Goal: Task Accomplishment & Management: Use online tool/utility

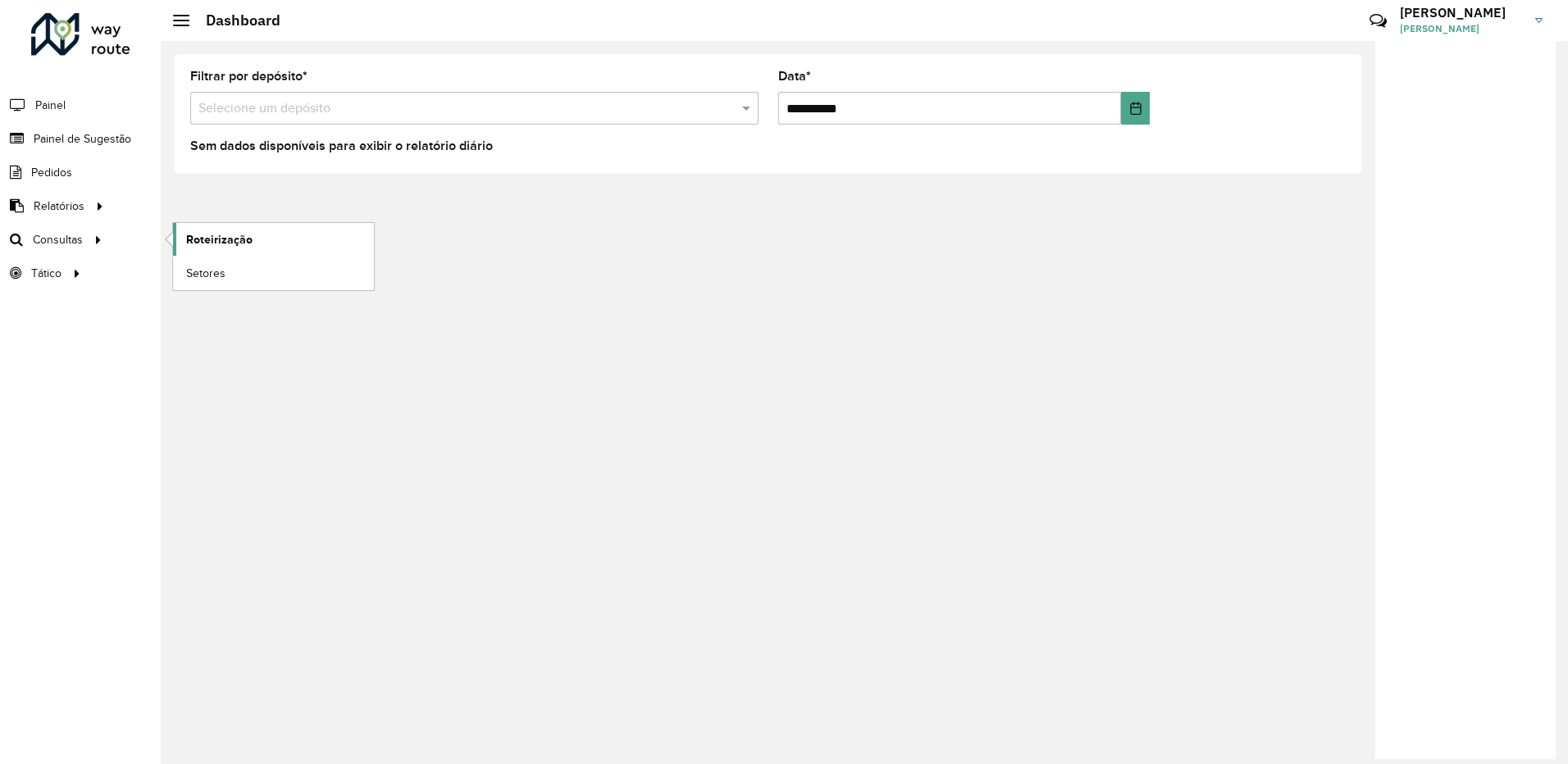
click at [206, 232] on span "Roteirização" at bounding box center [219, 240] width 67 height 18
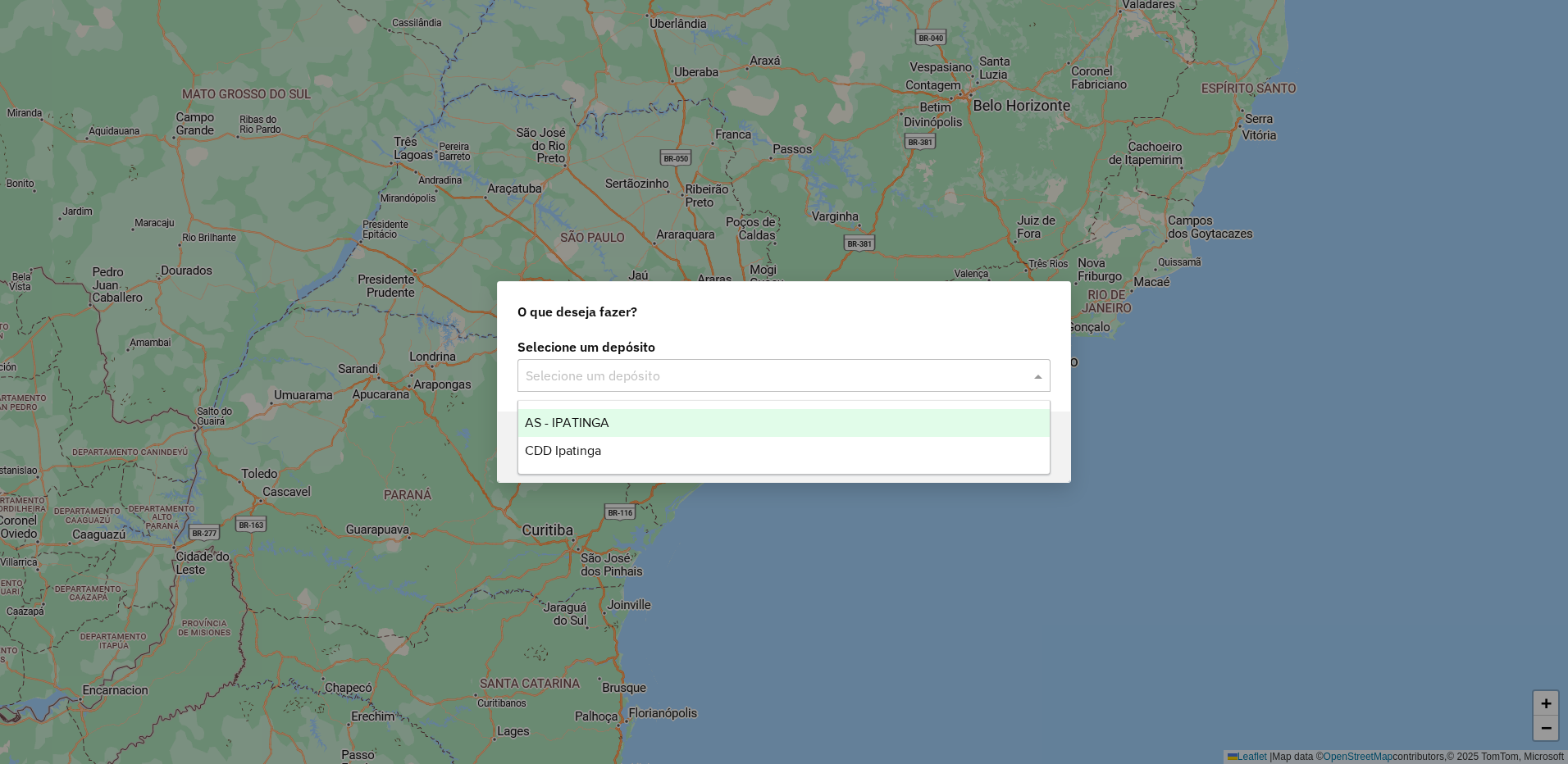
click at [860, 365] on div "Selecione um depósito" at bounding box center [784, 375] width 533 height 32
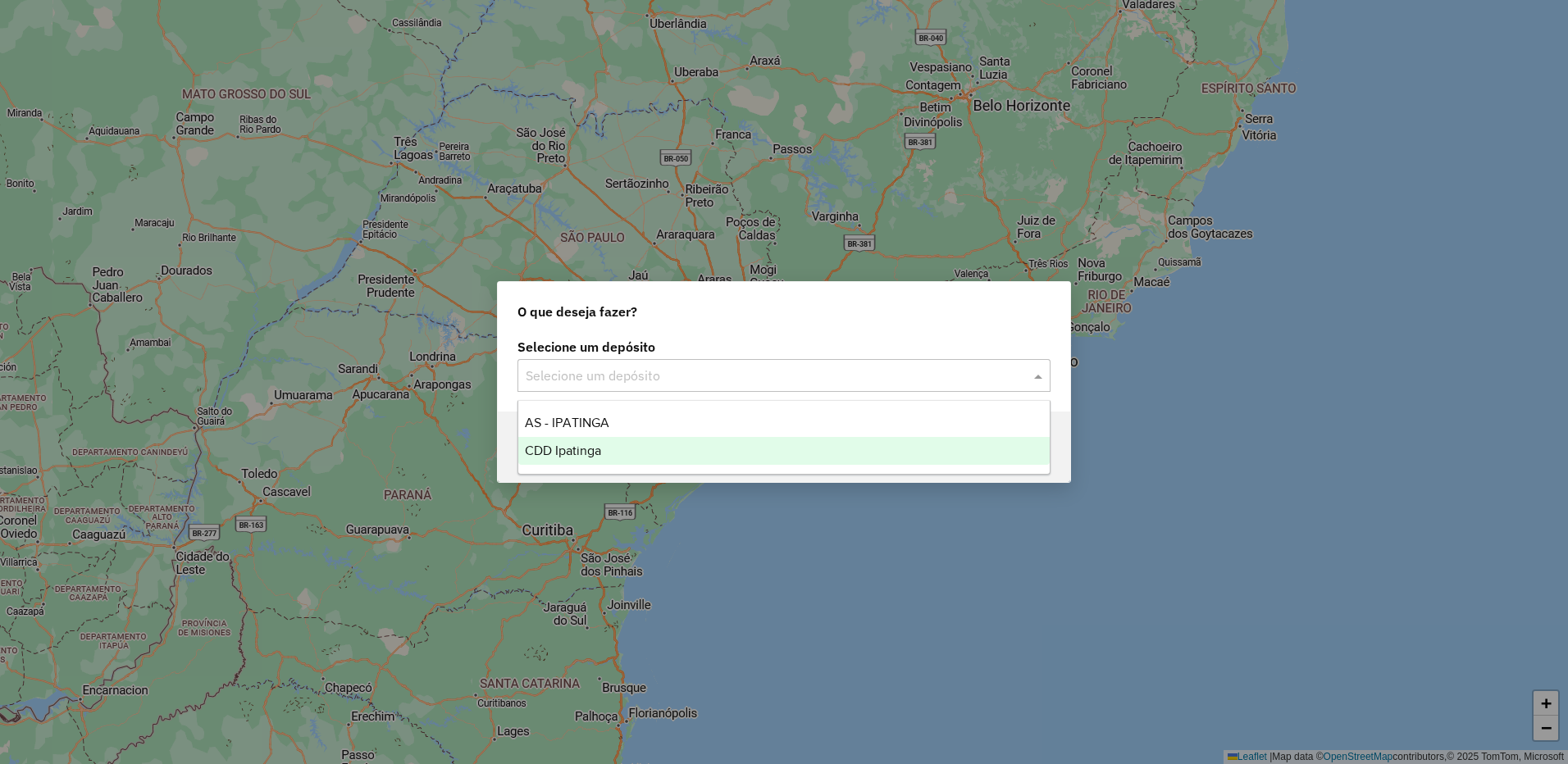
click at [642, 456] on div "CDD Ipatinga" at bounding box center [784, 451] width 532 height 28
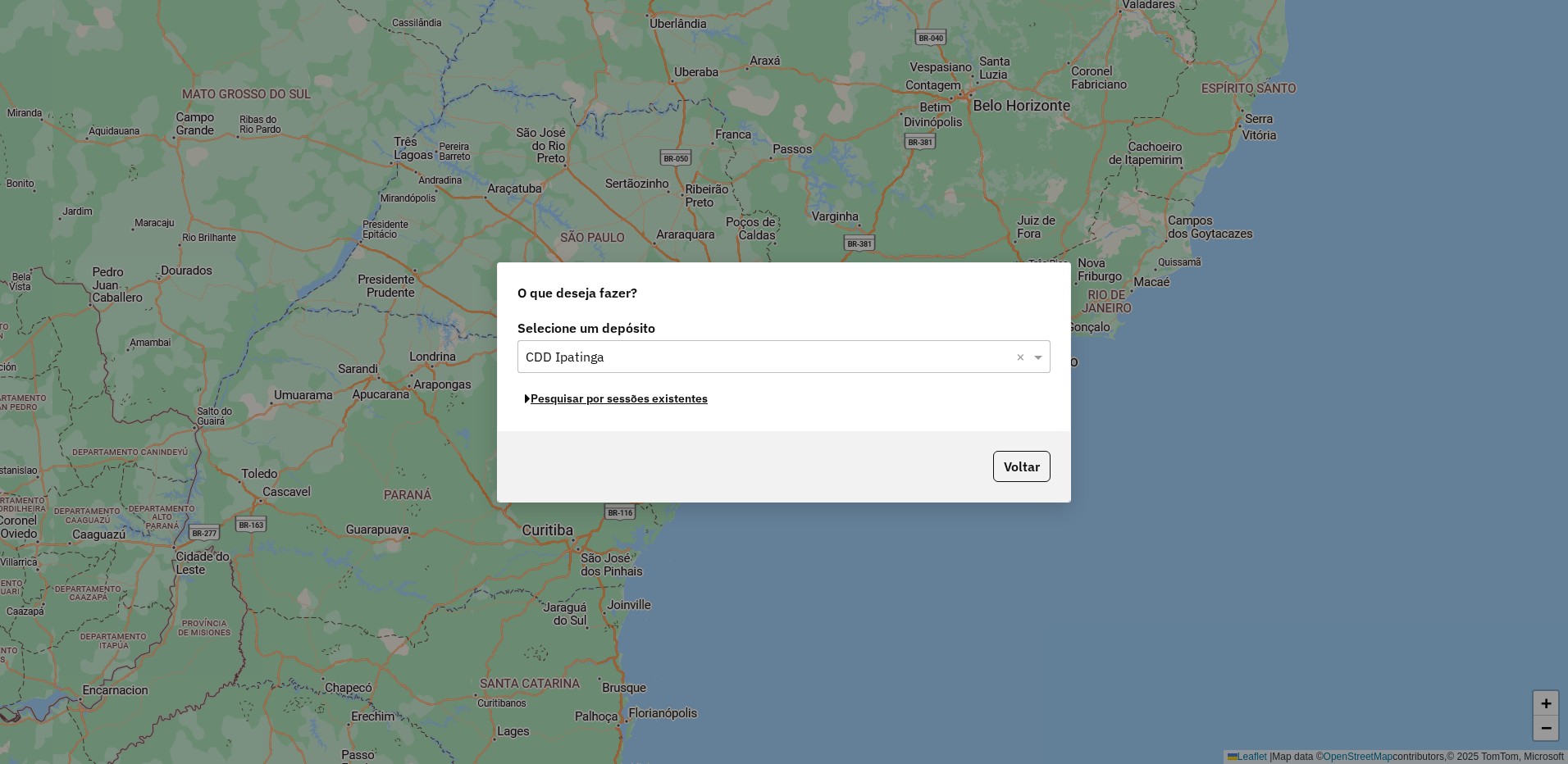
click at [649, 401] on button "Pesquisar por sessões existentes" at bounding box center [616, 398] width 197 height 25
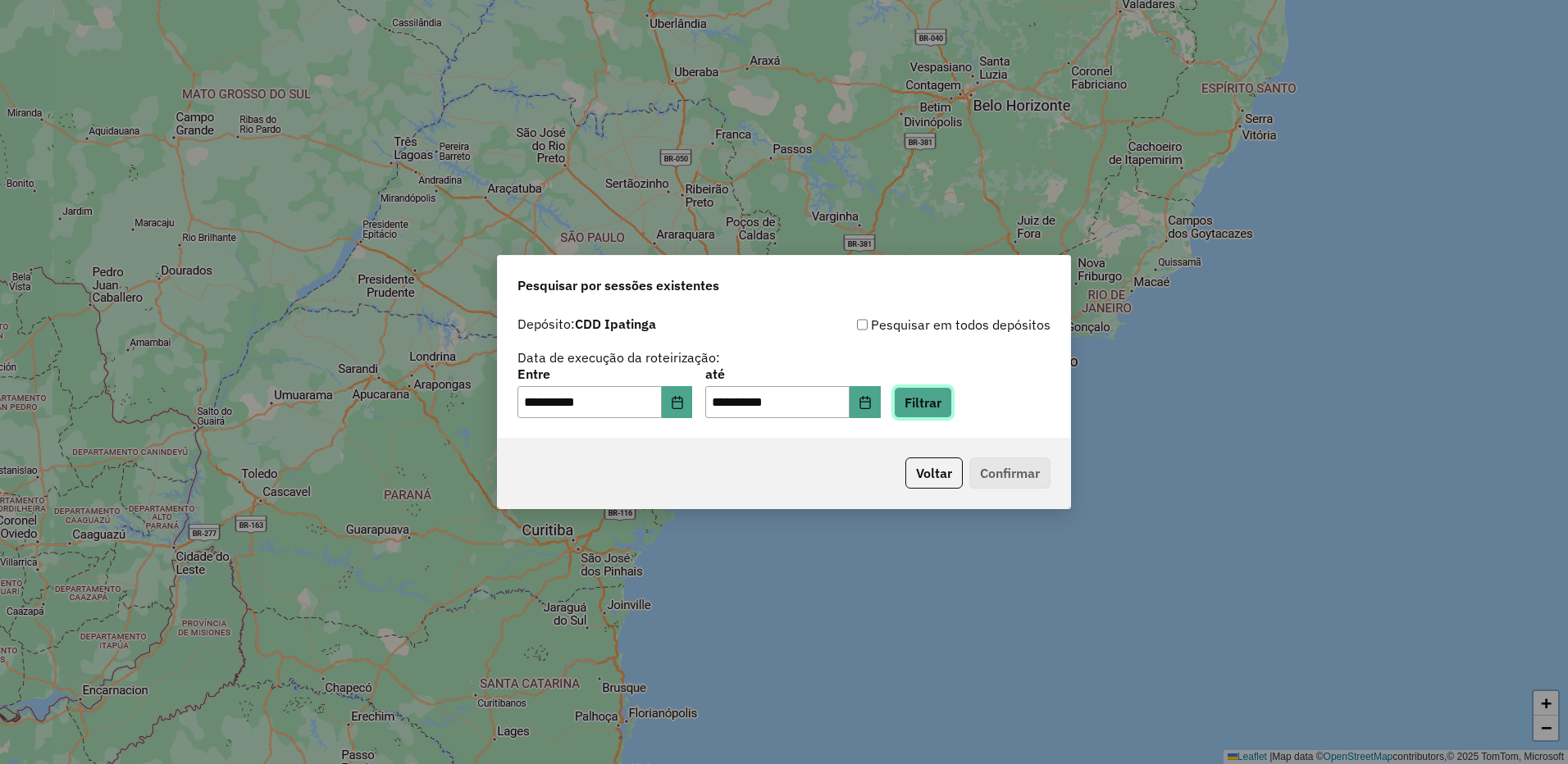
click at [927, 405] on button "Filtrar" at bounding box center [923, 403] width 58 height 32
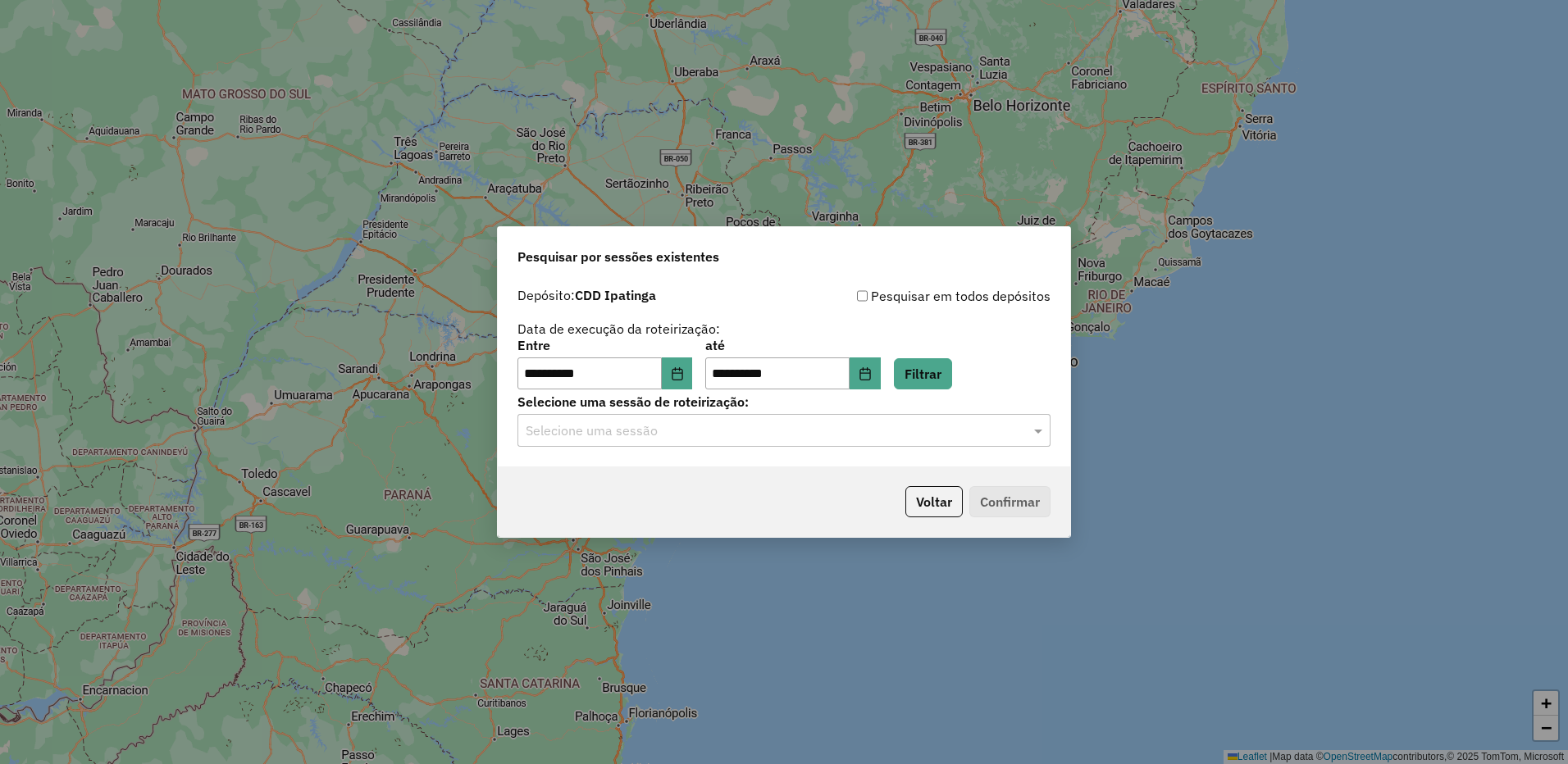
click at [989, 432] on input "text" at bounding box center [767, 431] width 483 height 19
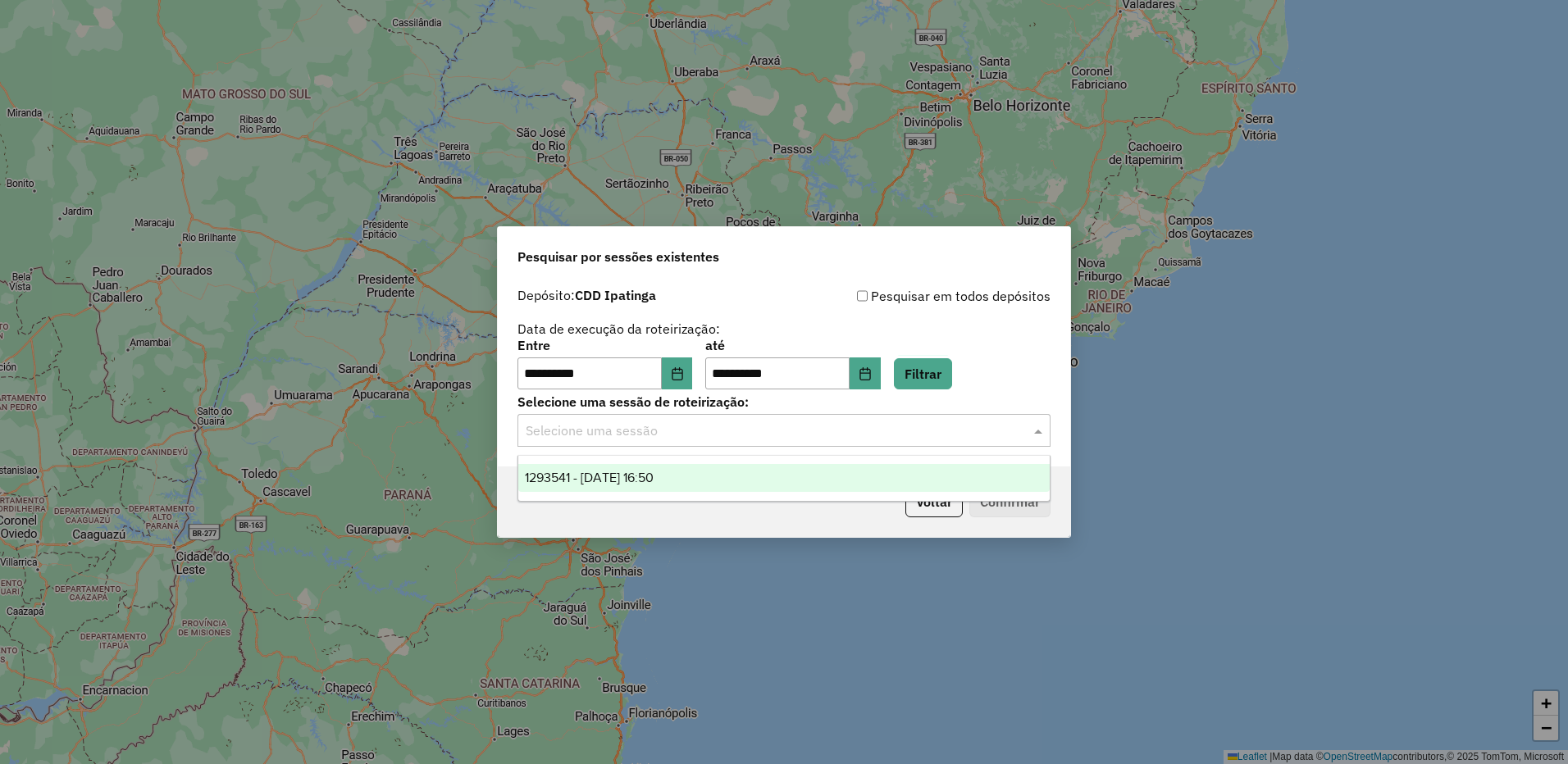
click at [712, 473] on div "1293541 - 13/10/2025 16:50" at bounding box center [784, 478] width 532 height 28
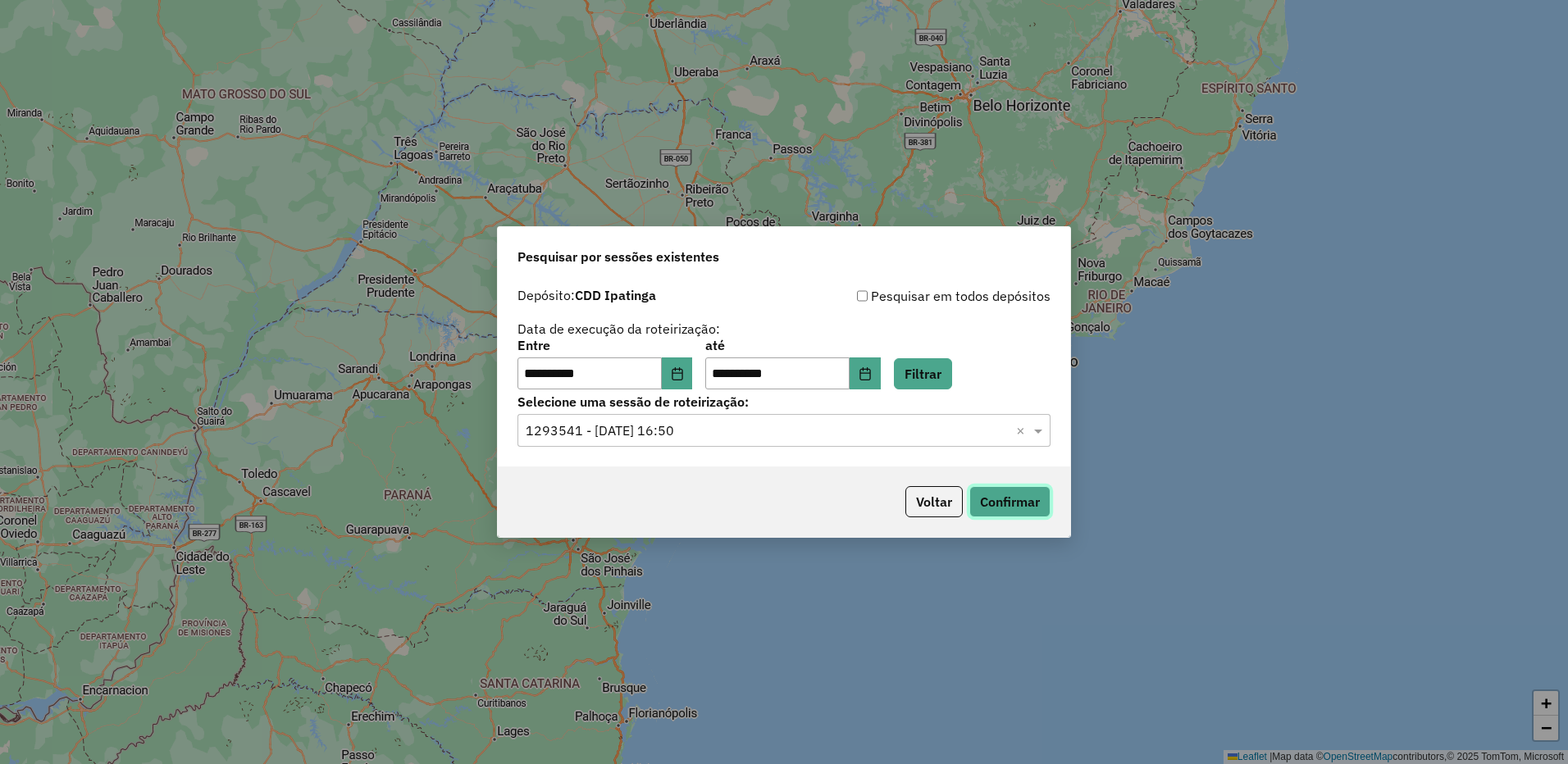
click at [1007, 501] on button "Confirmar" at bounding box center [1010, 502] width 82 height 32
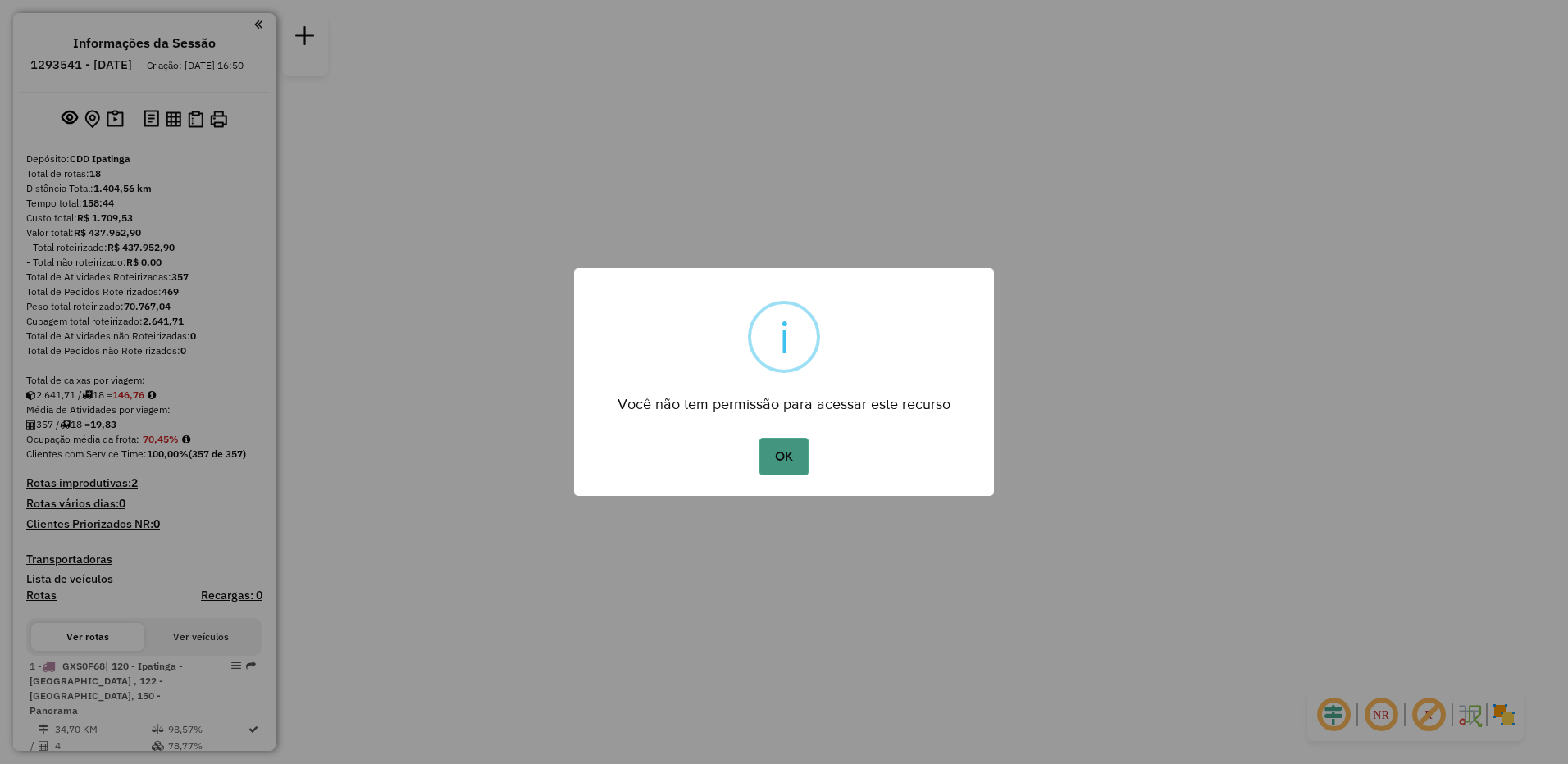
click at [777, 468] on button "OK" at bounding box center [784, 456] width 48 height 38
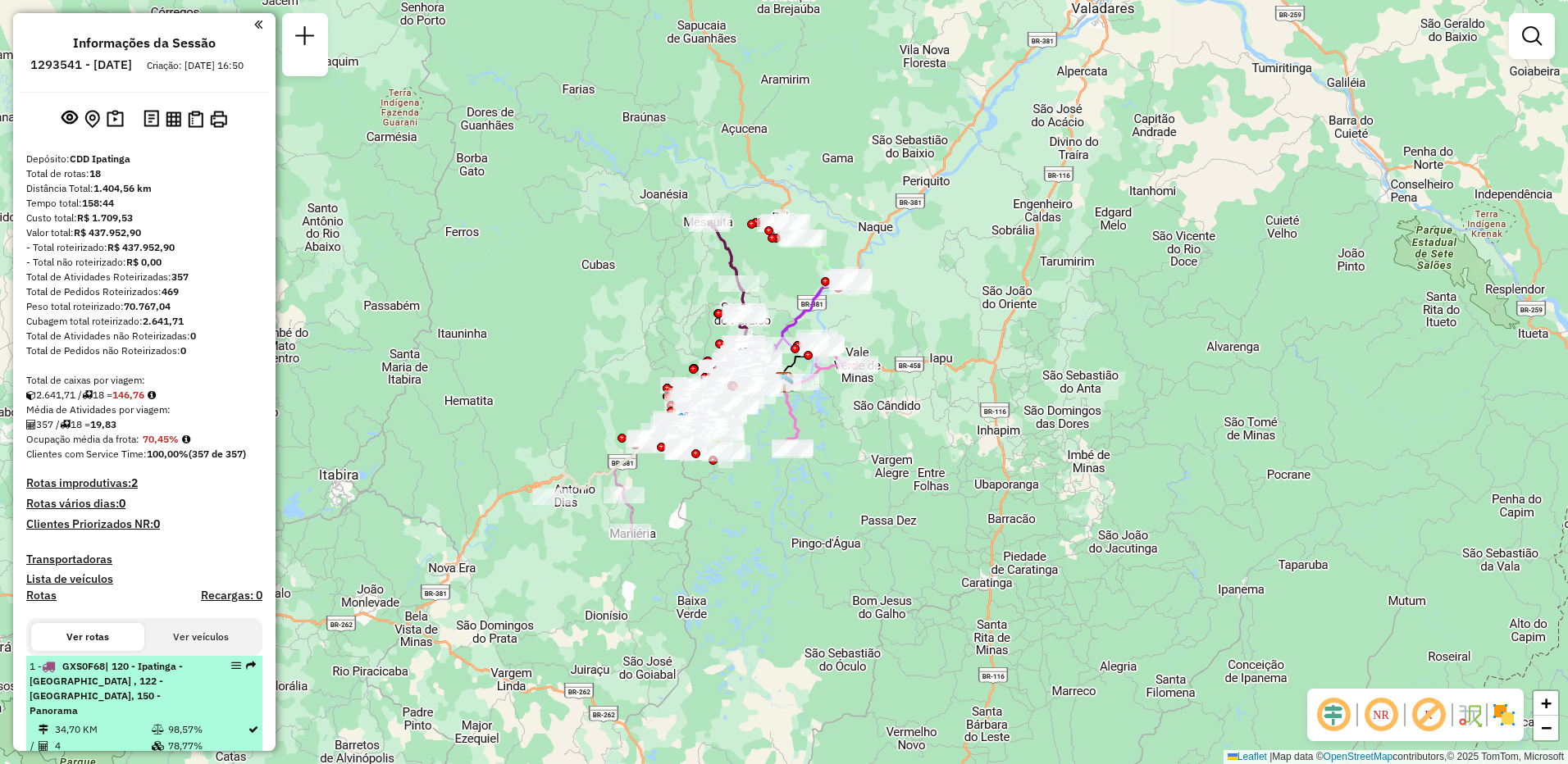
select select "**********"
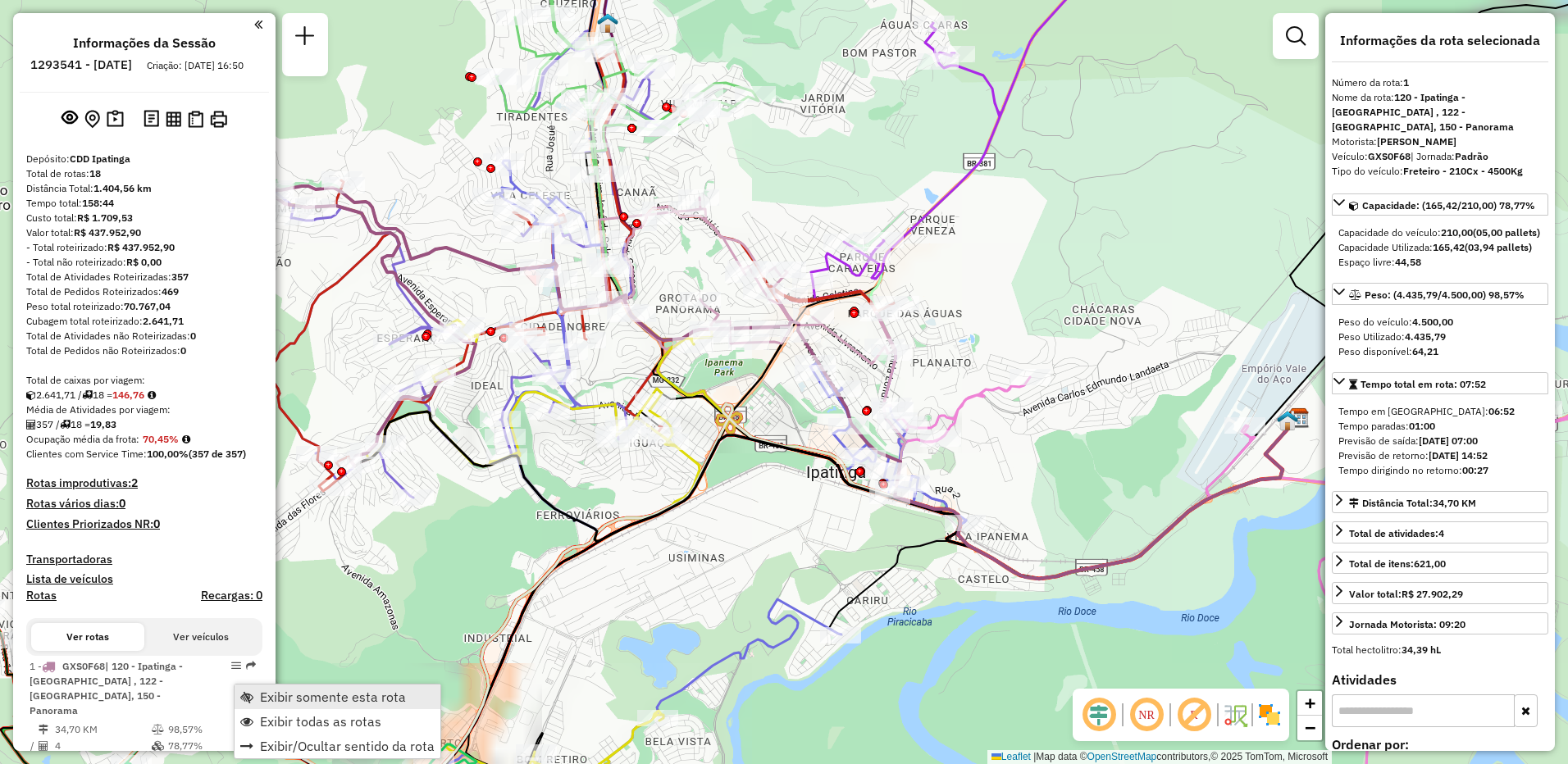
click at [275, 693] on span "Exibir somente esta rota" at bounding box center [333, 696] width 146 height 13
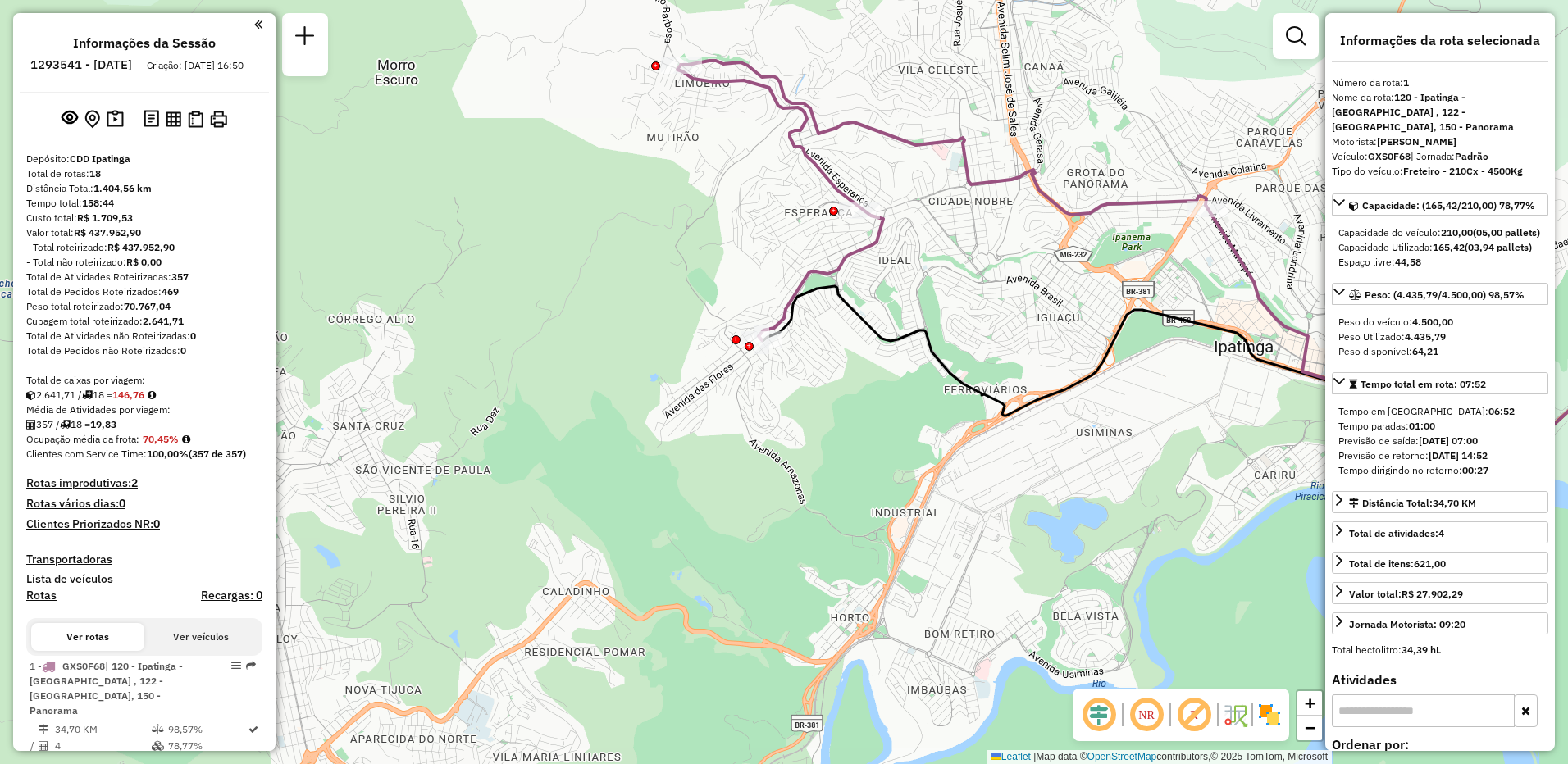
drag, startPoint x: 652, startPoint y: 564, endPoint x: 1060, endPoint y: 438, distance: 427.0
click at [1060, 438] on div "Janela de atendimento Grade de atendimento Capacidade Transportadoras Veículos …" at bounding box center [784, 382] width 1568 height 764
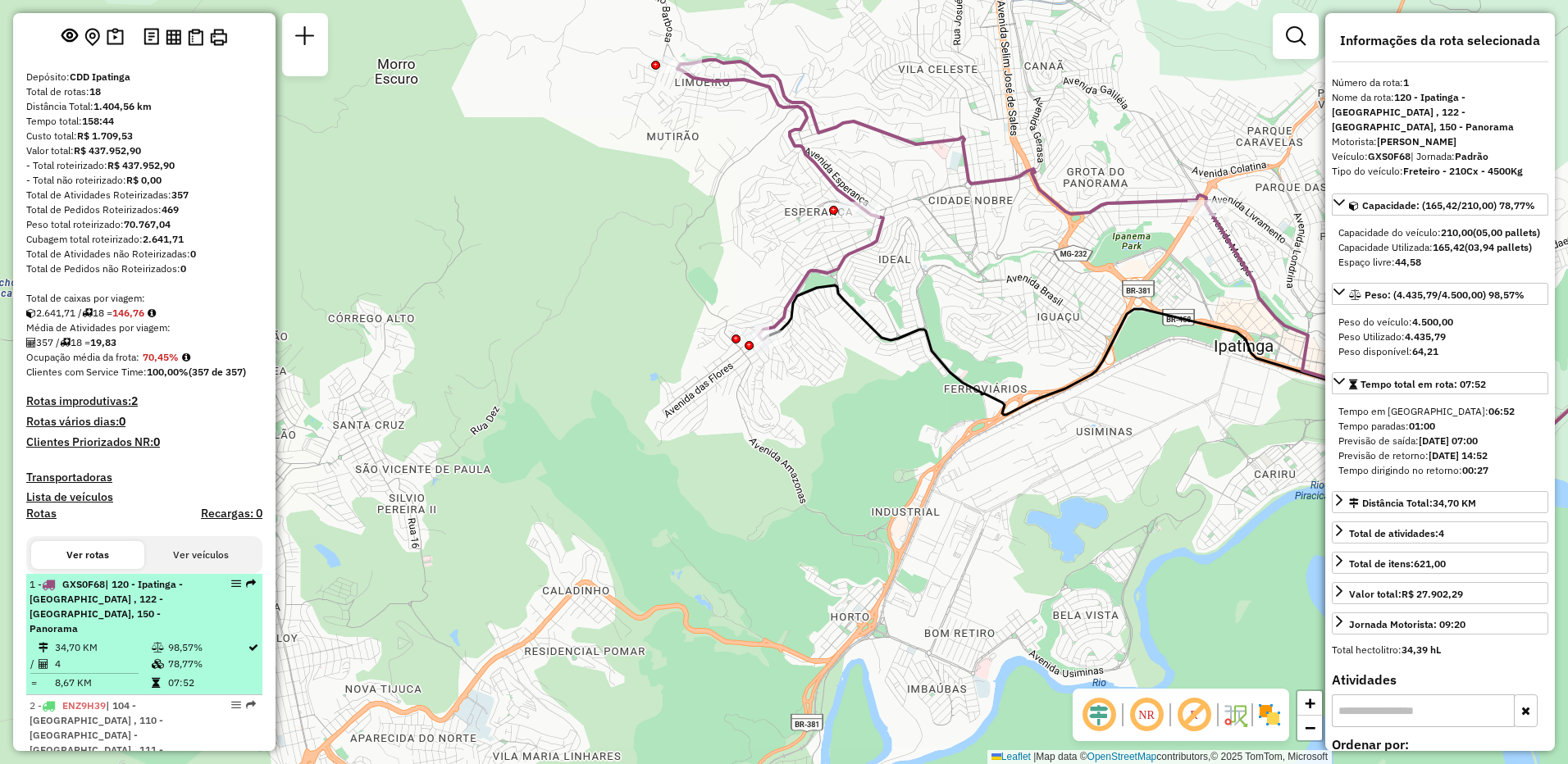
scroll to position [328, 0]
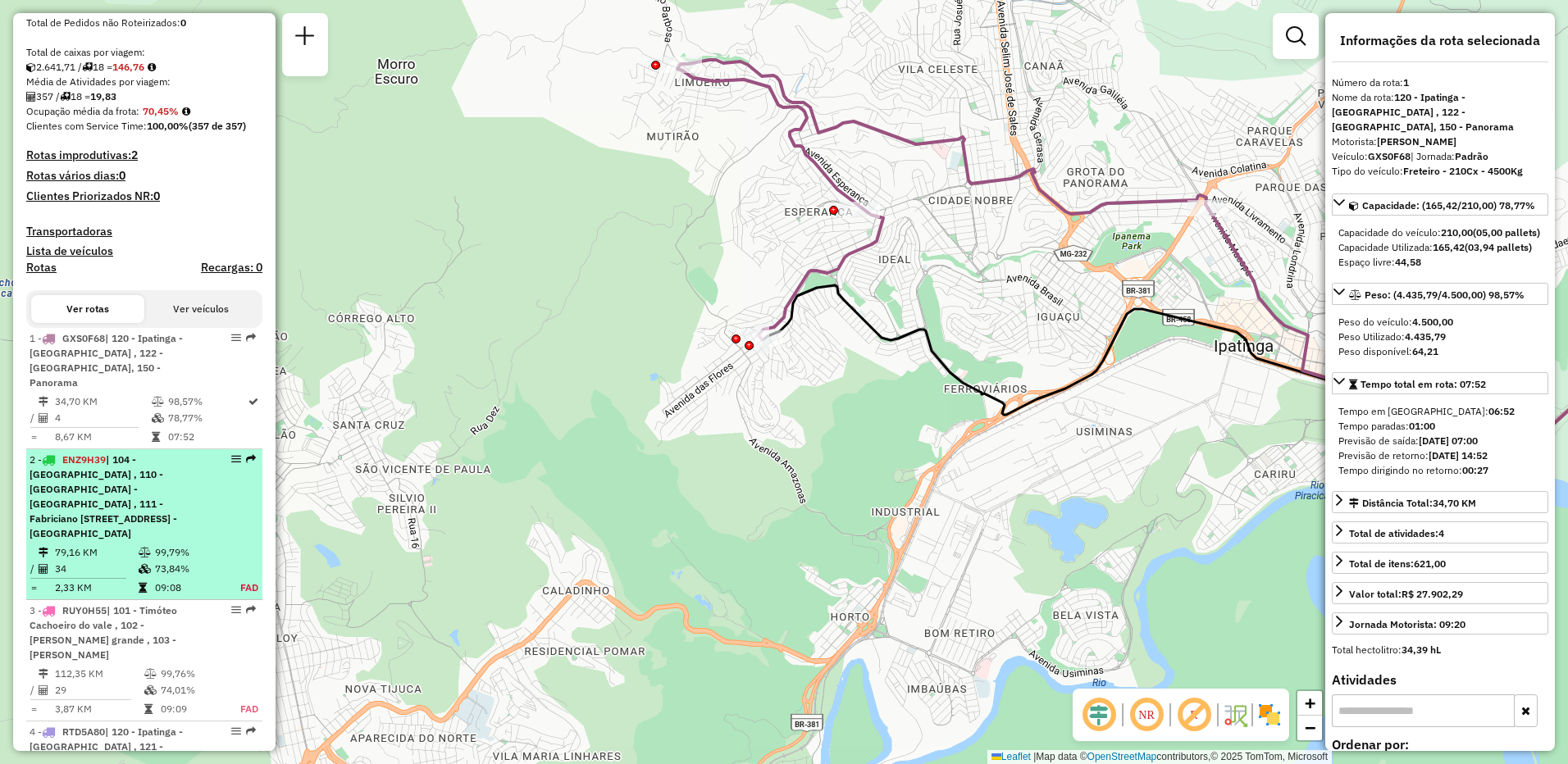
click at [195, 472] on div "2 - ENZ9H39 | 104 - [GEOGRAPHIC_DATA] , 110 - [GEOGRAPHIC_DATA] - [GEOGRAPHIC_D…" at bounding box center [117, 496] width 174 height 89
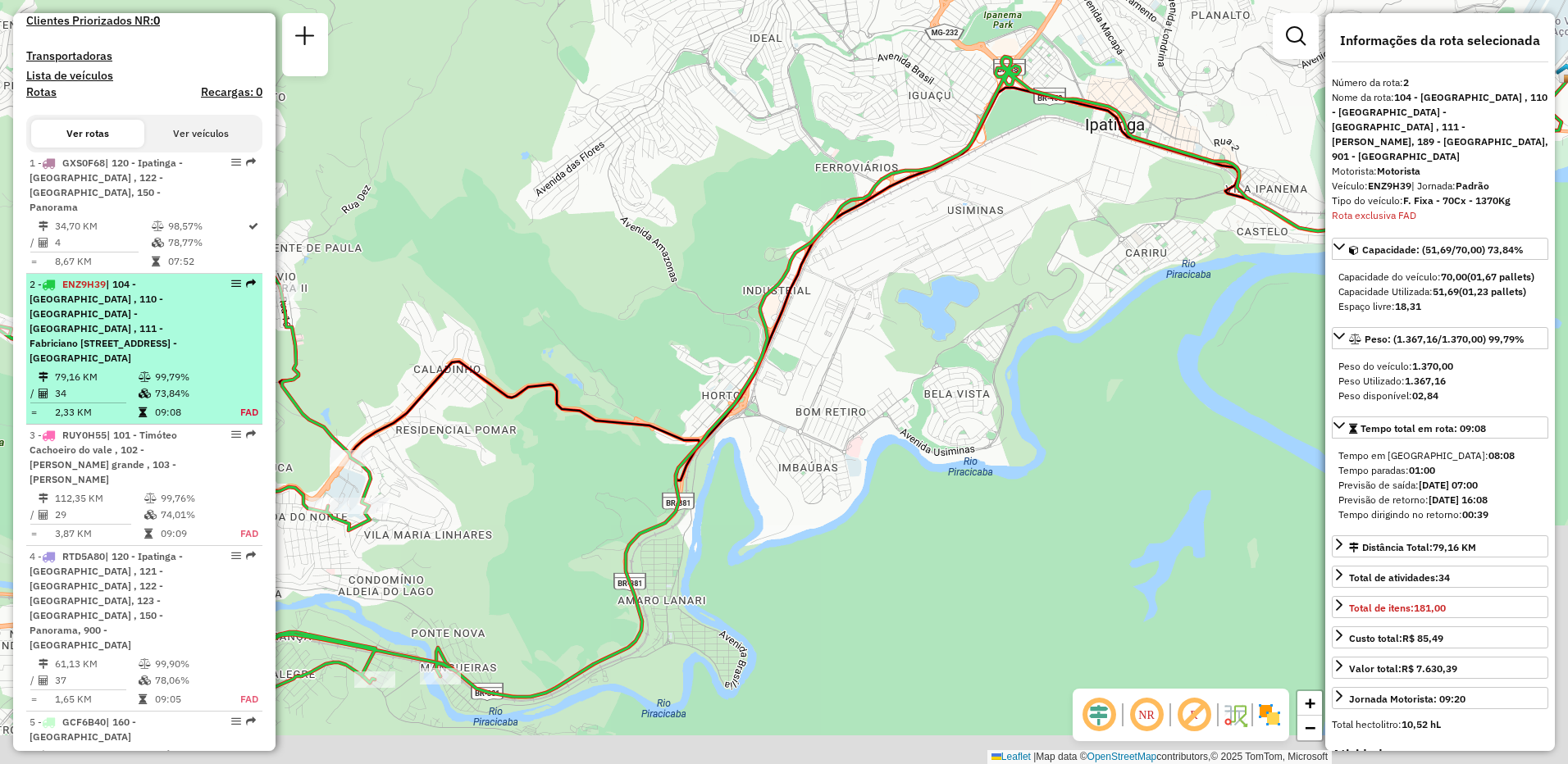
scroll to position [764, 0]
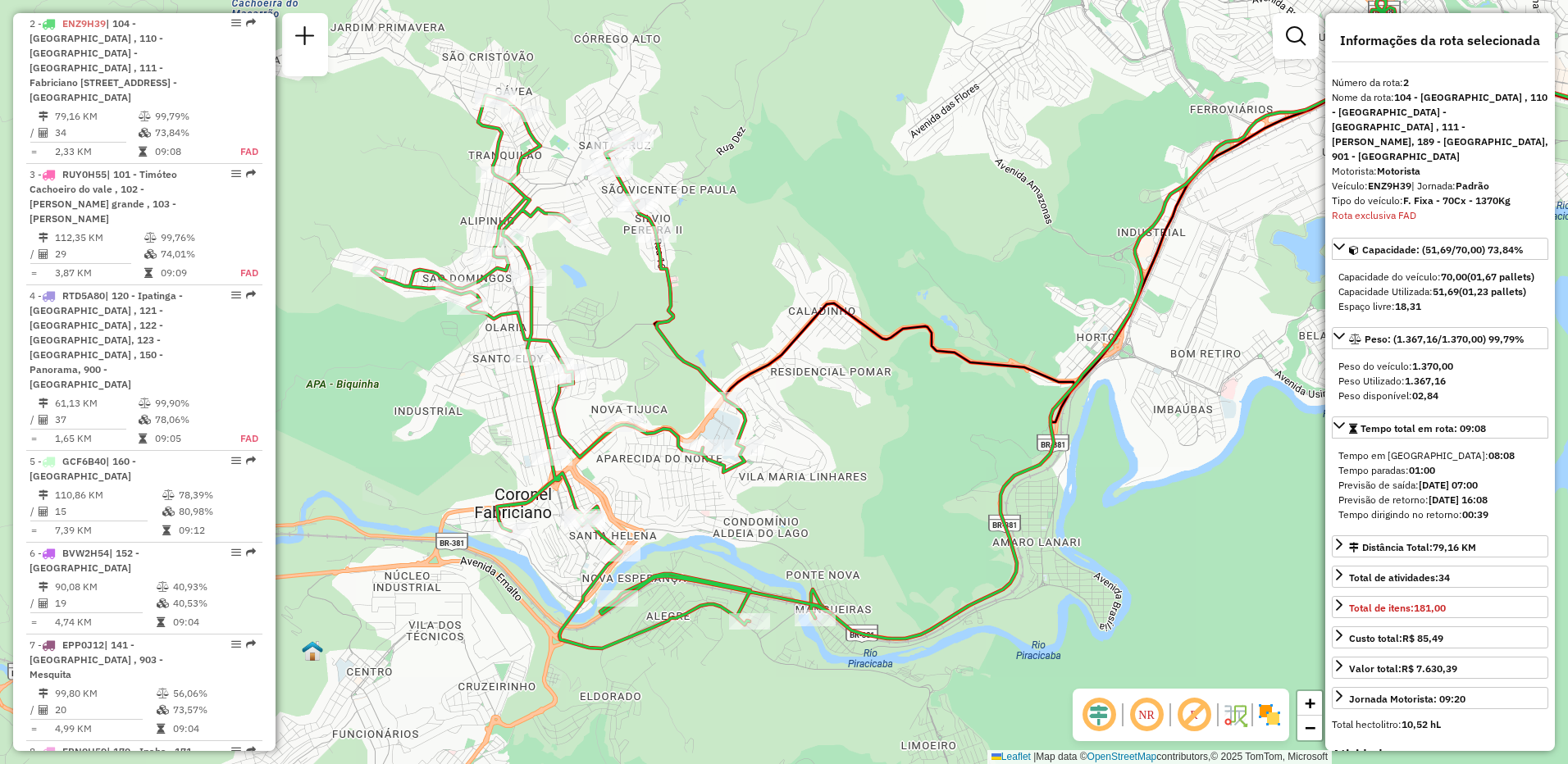
drag, startPoint x: 485, startPoint y: 496, endPoint x: 845, endPoint y: 437, distance: 364.8
click at [845, 437] on div "Janela de atendimento Grade de atendimento Capacidade Transportadoras Veículos …" at bounding box center [784, 382] width 1568 height 764
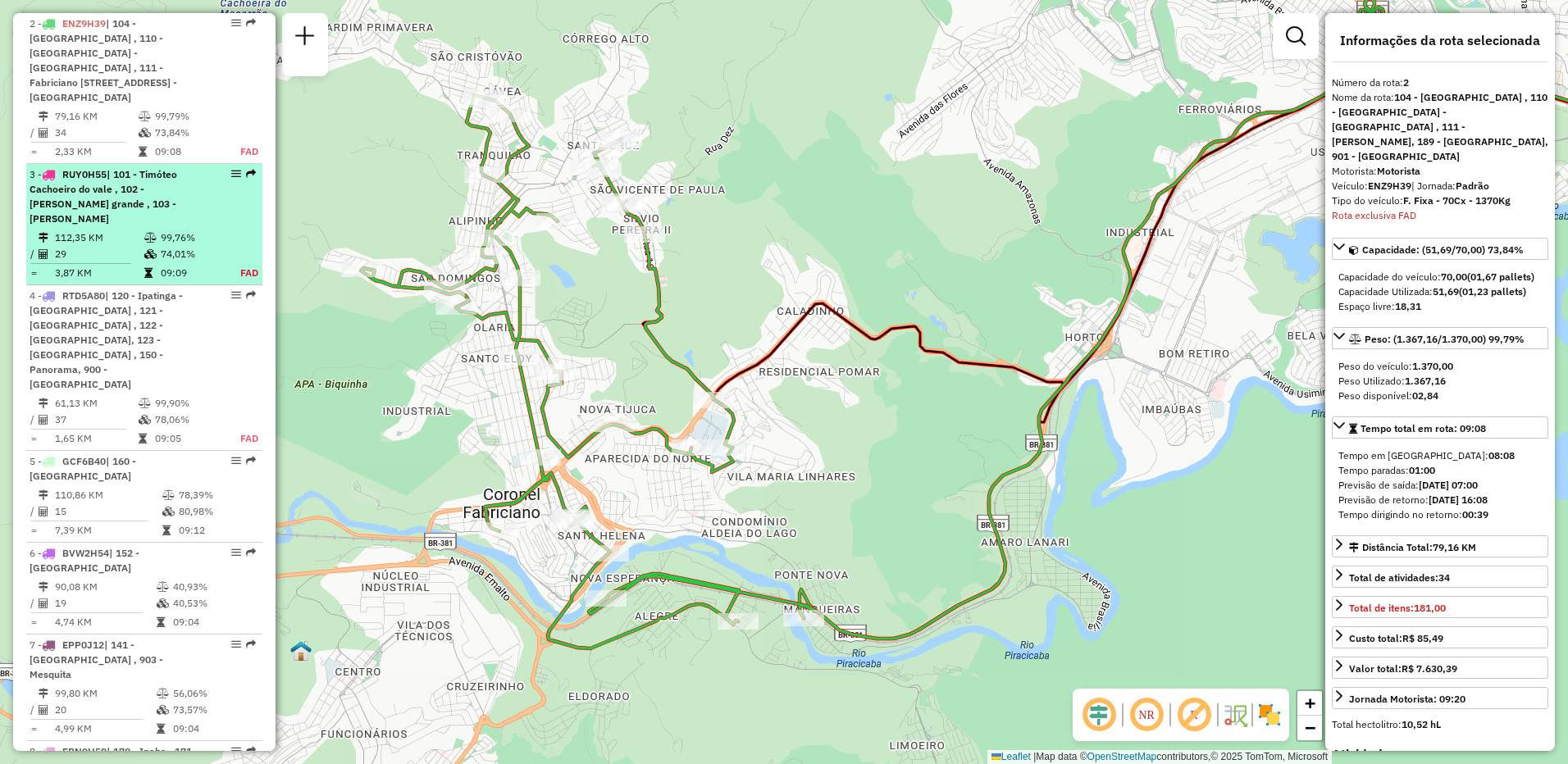
click at [154, 230] on td at bounding box center [152, 238] width 17 height 17
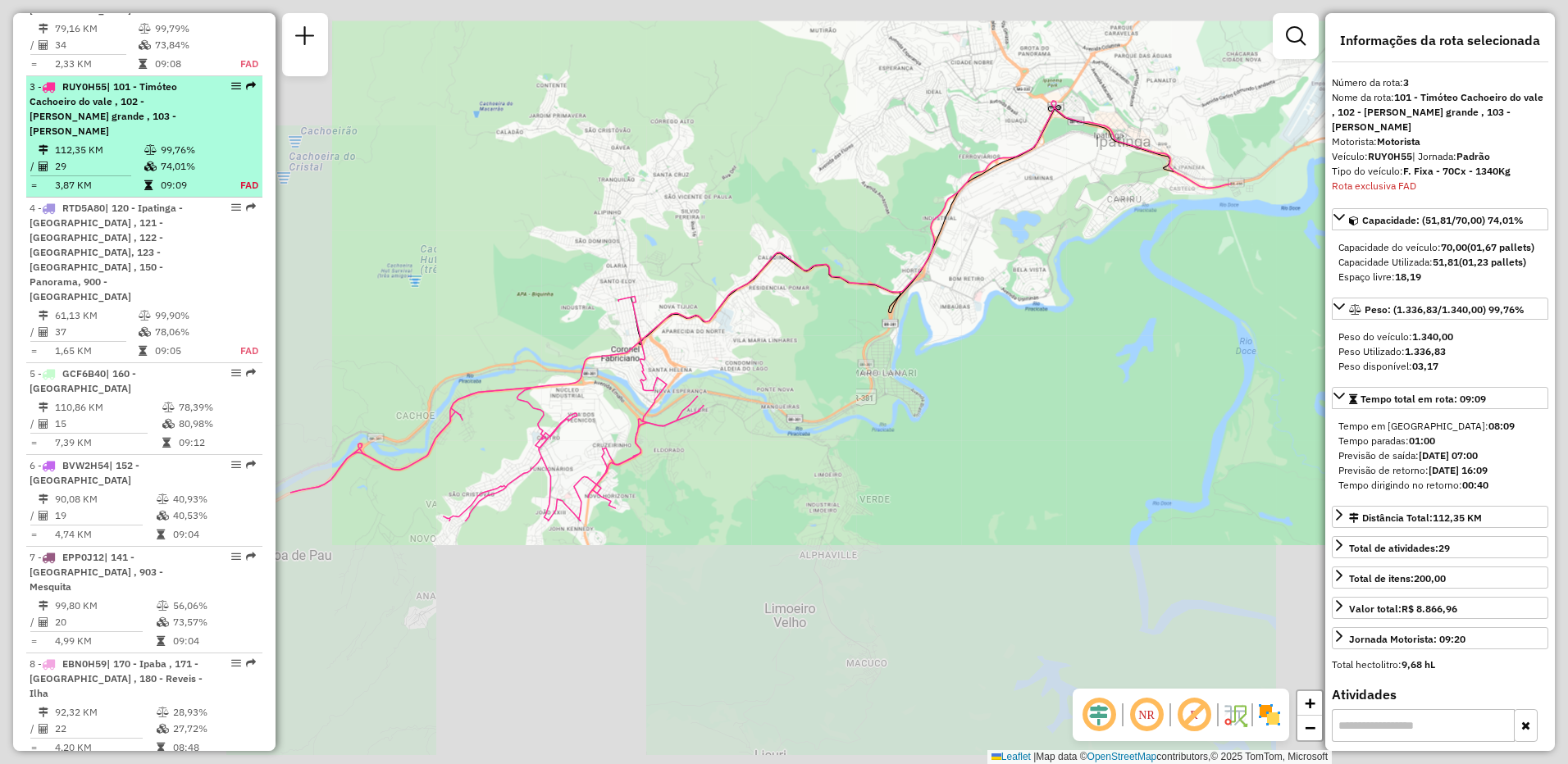
scroll to position [900, 0]
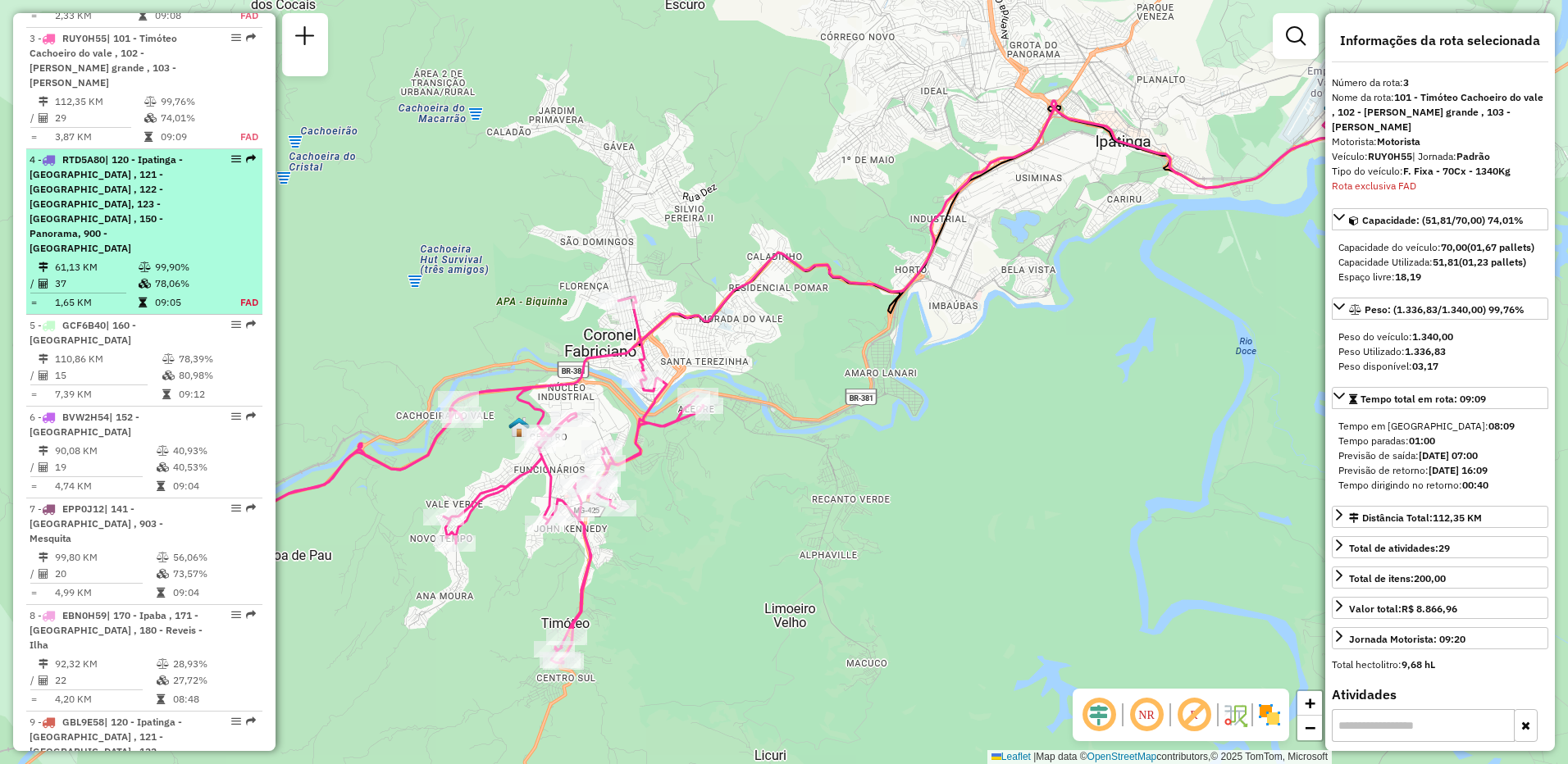
click at [126, 220] on div "4 - RTD5A80 | 120 - Ipatinga - [GEOGRAPHIC_DATA] , 121 - [GEOGRAPHIC_DATA] , 12…" at bounding box center [117, 204] width 174 height 104
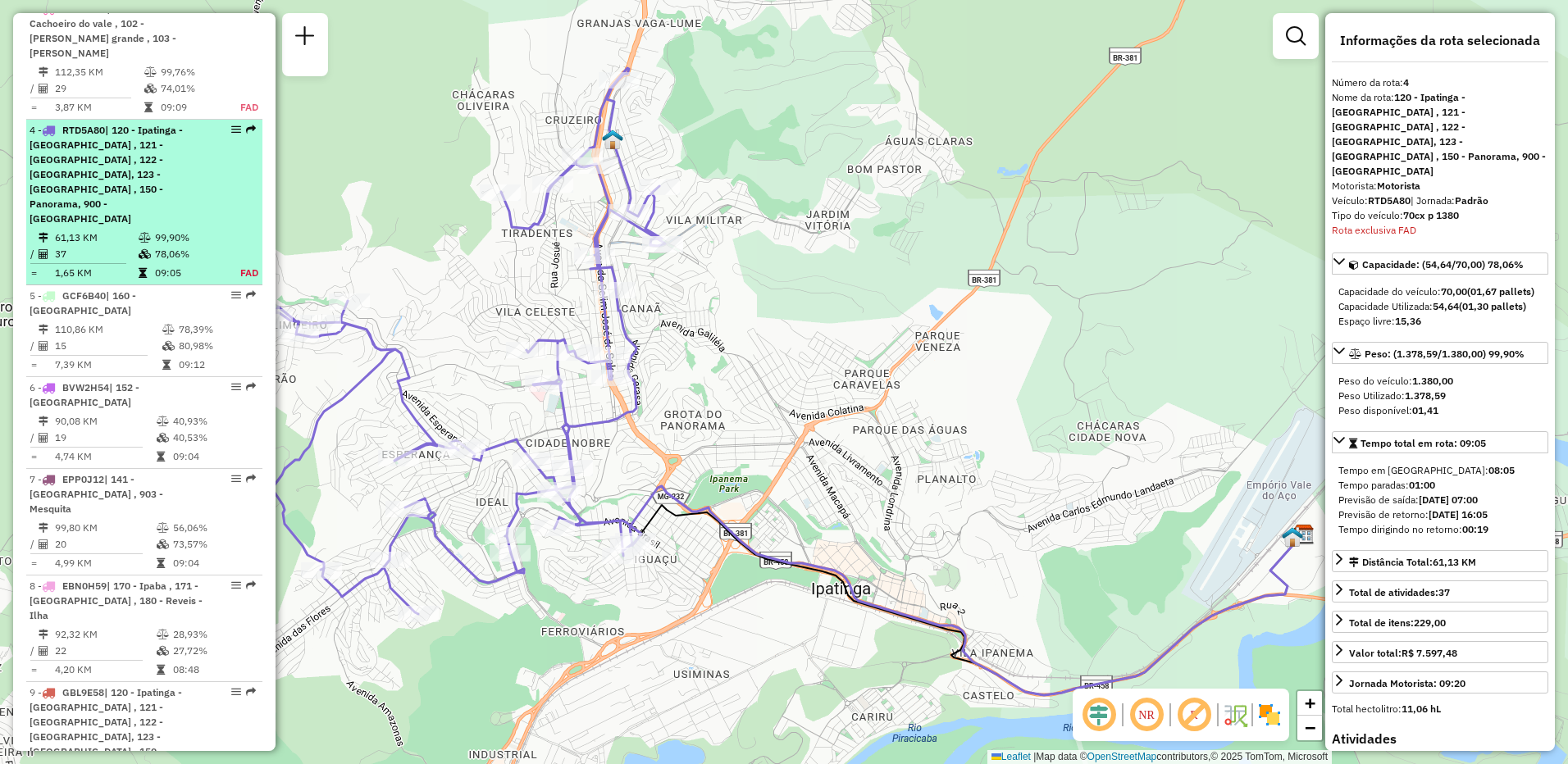
scroll to position [1022, 0]
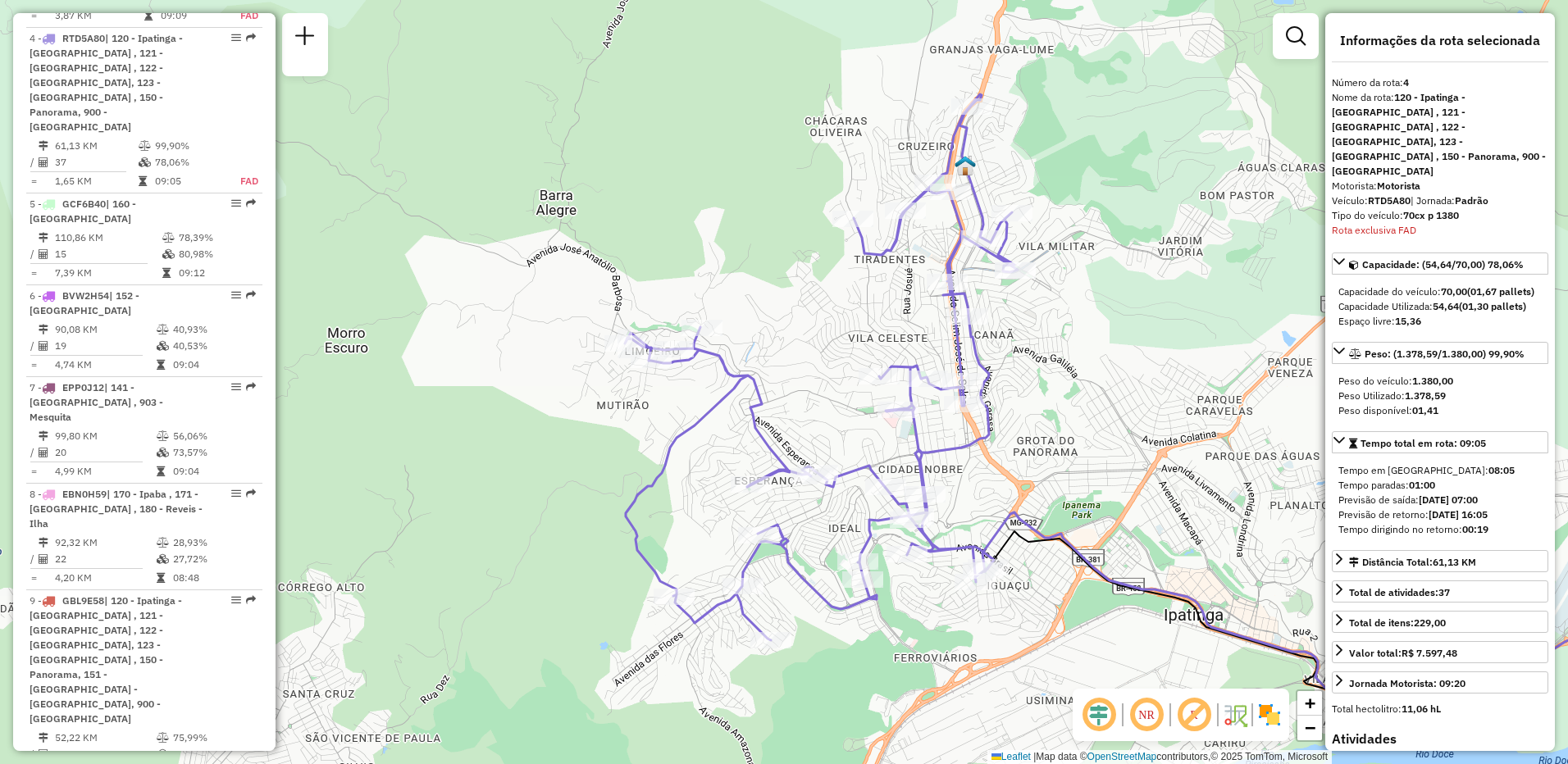
drag, startPoint x: 556, startPoint y: 373, endPoint x: 909, endPoint y: 399, distance: 354.0
click at [909, 399] on icon at bounding box center [821, 367] width 393 height 546
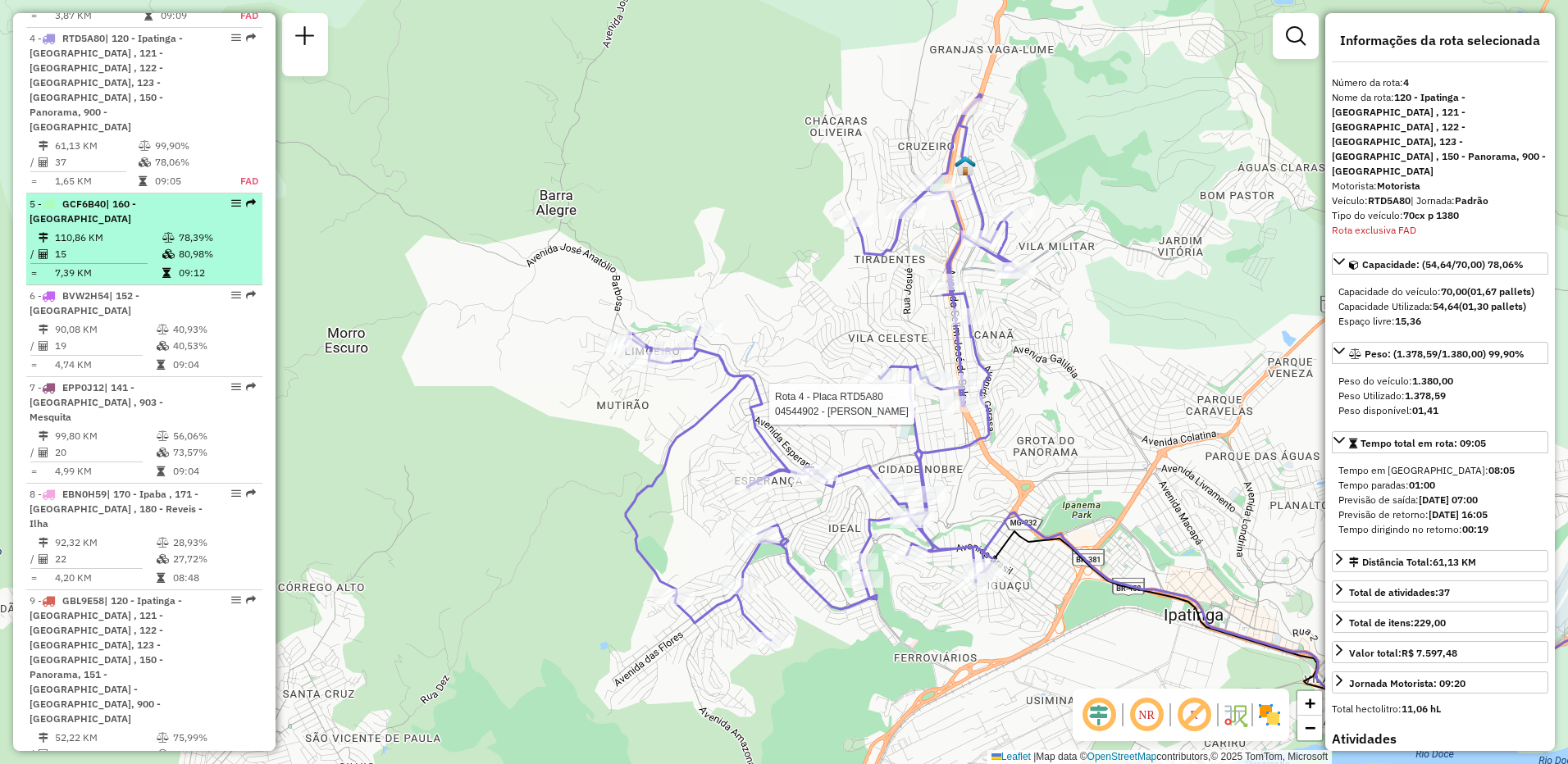
scroll to position [858, 0]
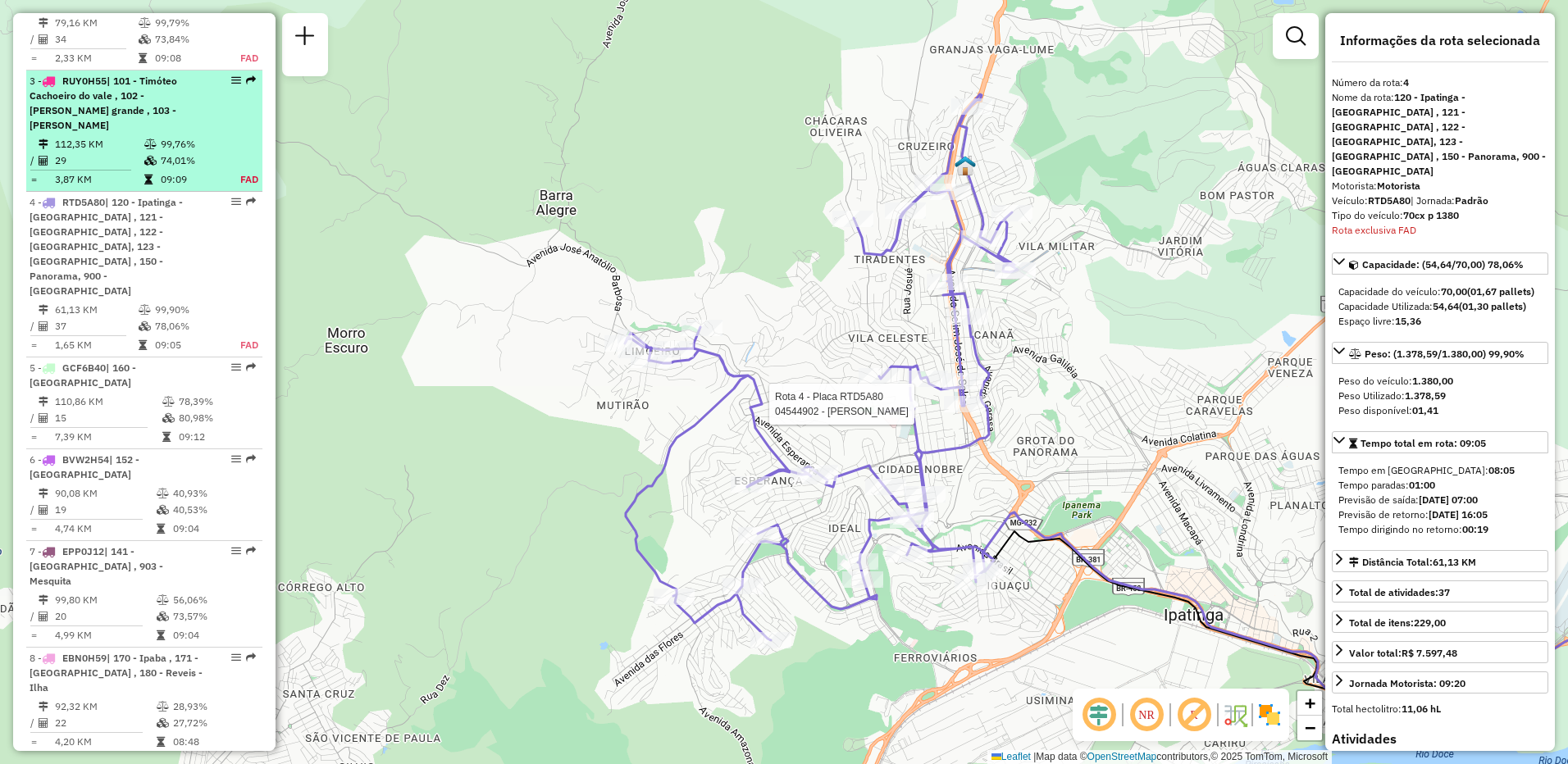
click at [117, 96] on span "| 101 - Timóteo Cachoeiro do vale , 102 - [PERSON_NAME] grande , 103 - [PERSON_…" at bounding box center [104, 103] width 147 height 56
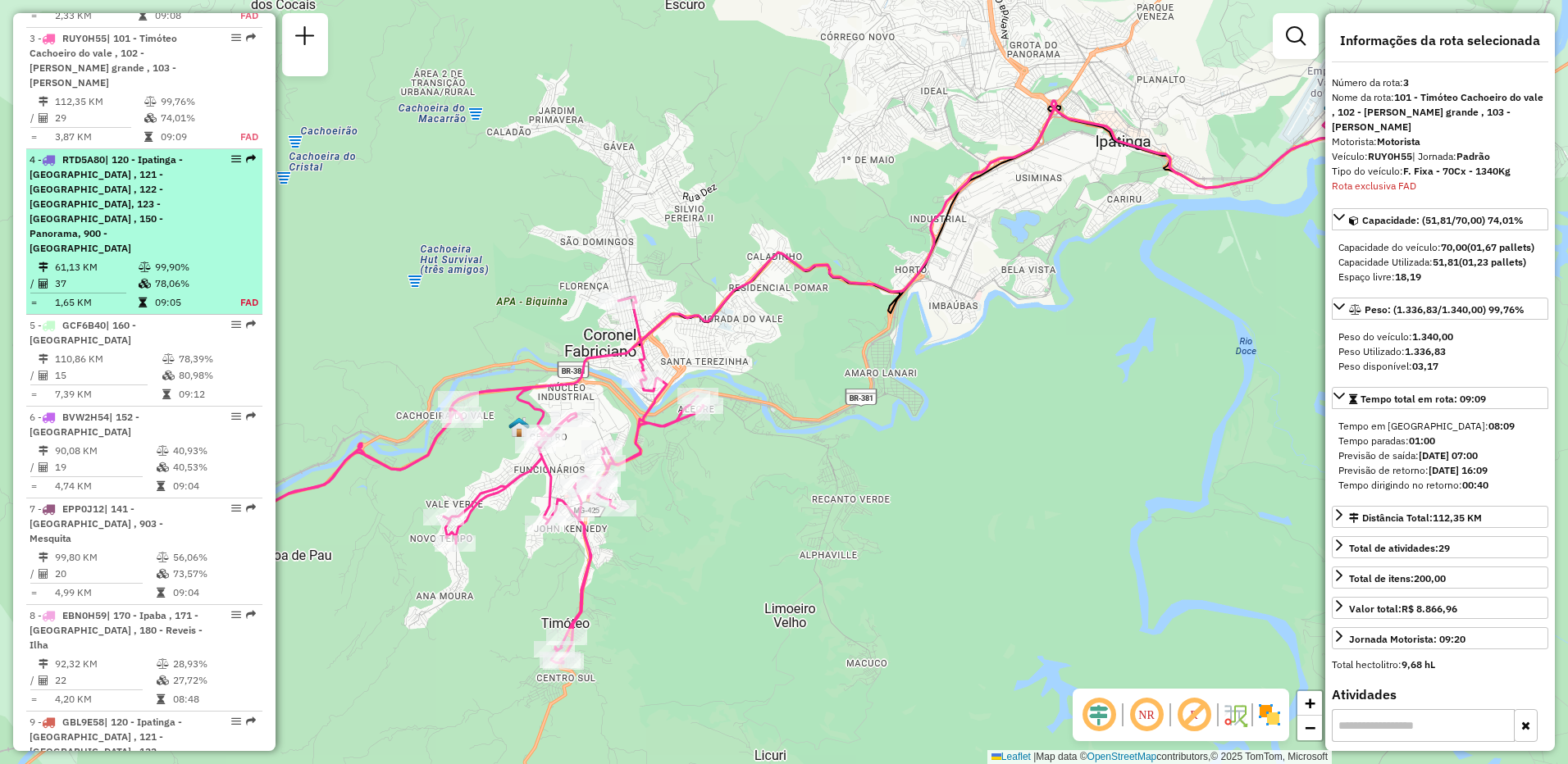
scroll to position [736, 0]
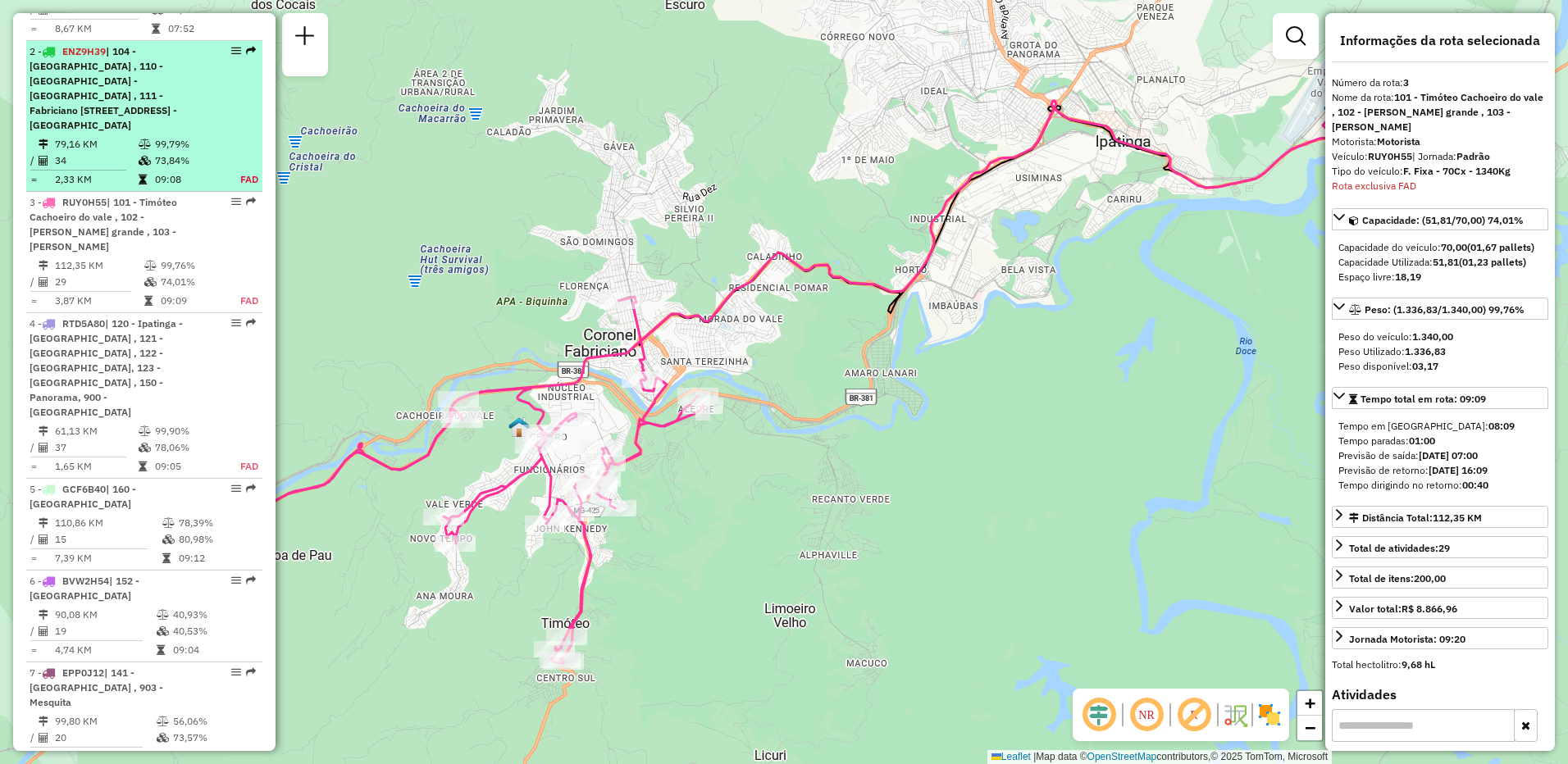
click at [146, 136] on td at bounding box center [146, 144] width 17 height 17
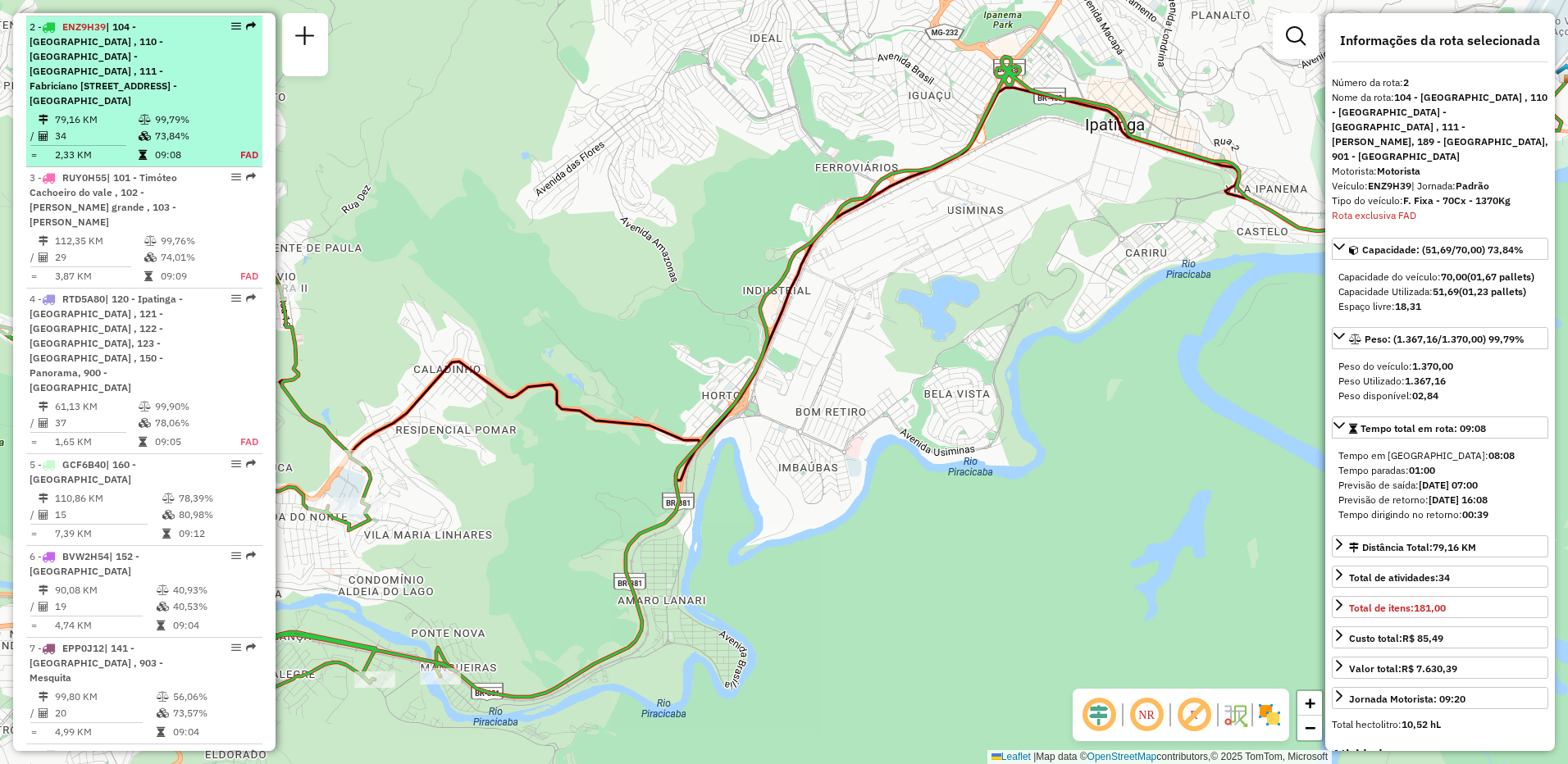
scroll to position [764, 0]
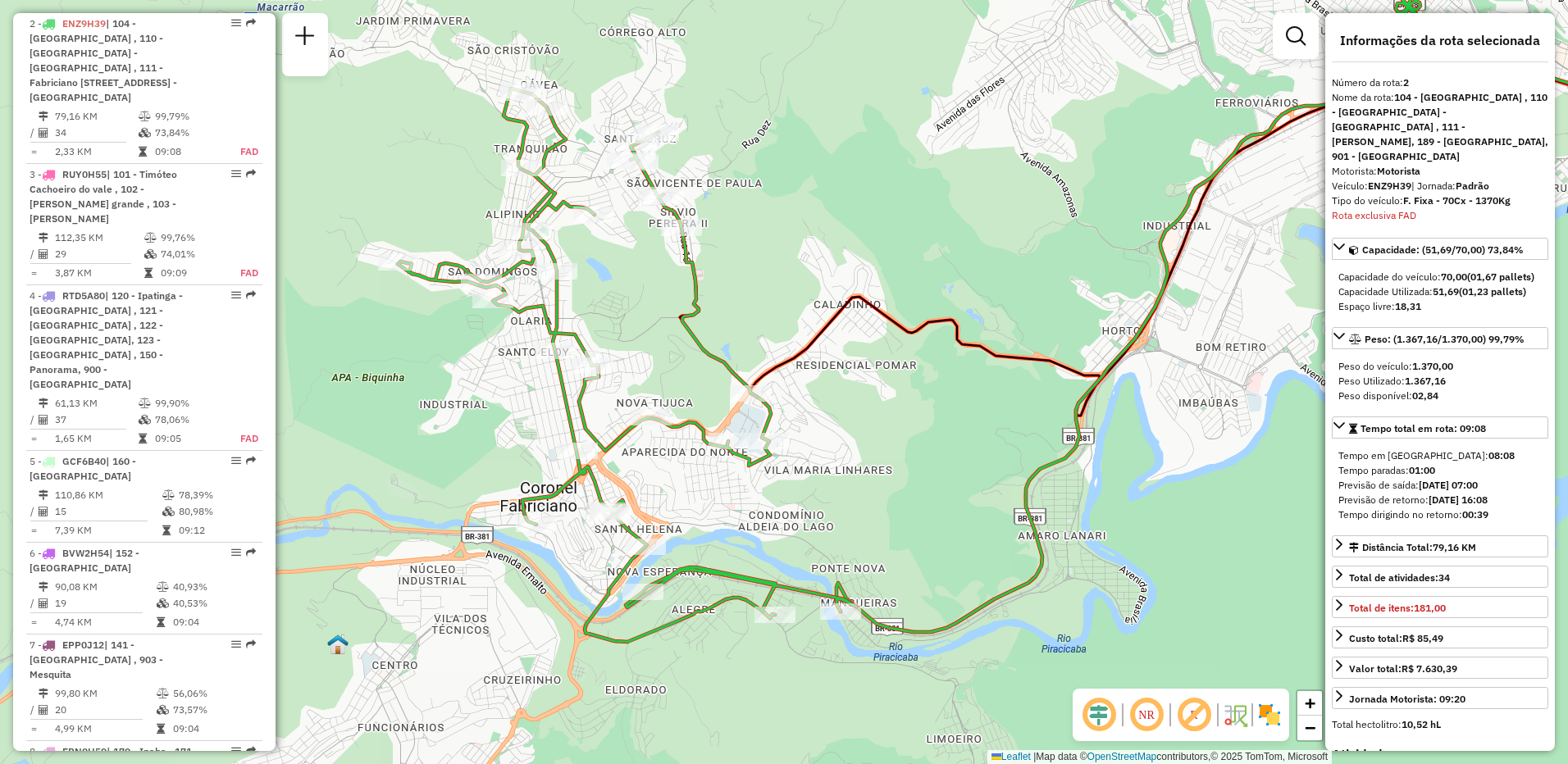
drag, startPoint x: 891, startPoint y: 291, endPoint x: 1024, endPoint y: 258, distance: 137.0
click at [1024, 258] on div "Janela de atendimento Grade de atendimento Capacidade Transportadoras Veículos …" at bounding box center [784, 382] width 1568 height 764
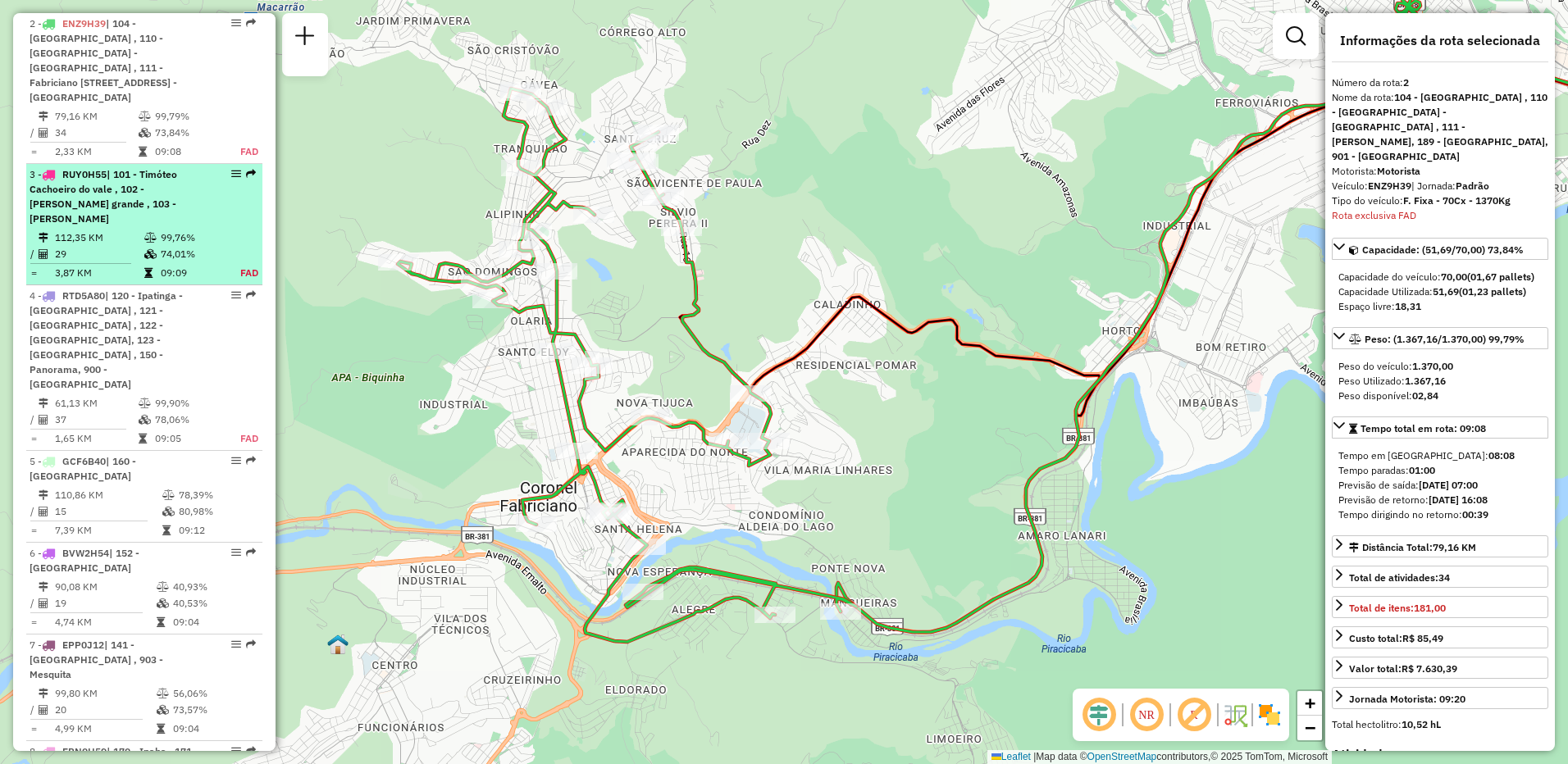
click at [165, 230] on td "99,76%" at bounding box center [191, 238] width 64 height 17
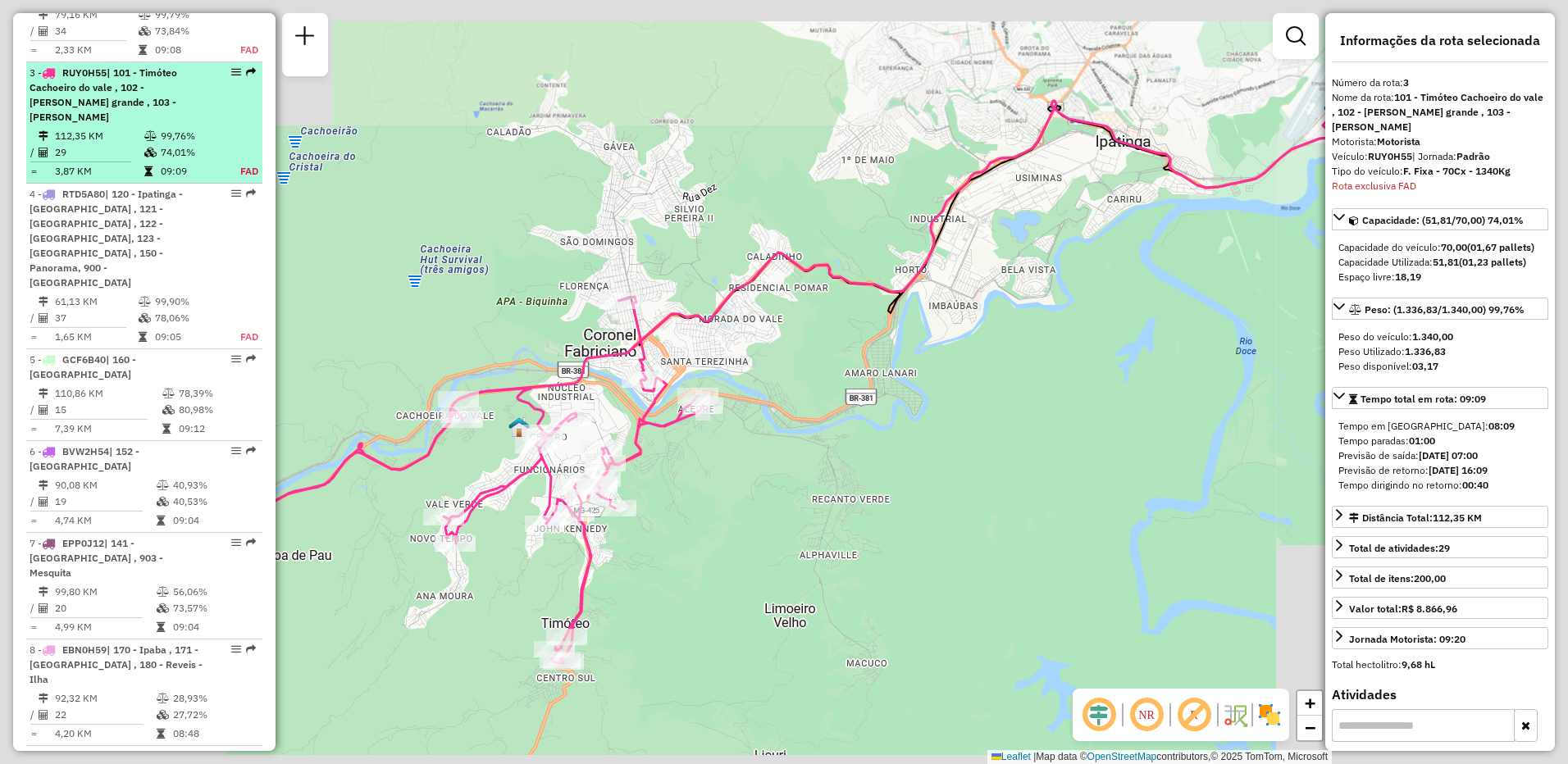
scroll to position [900, 0]
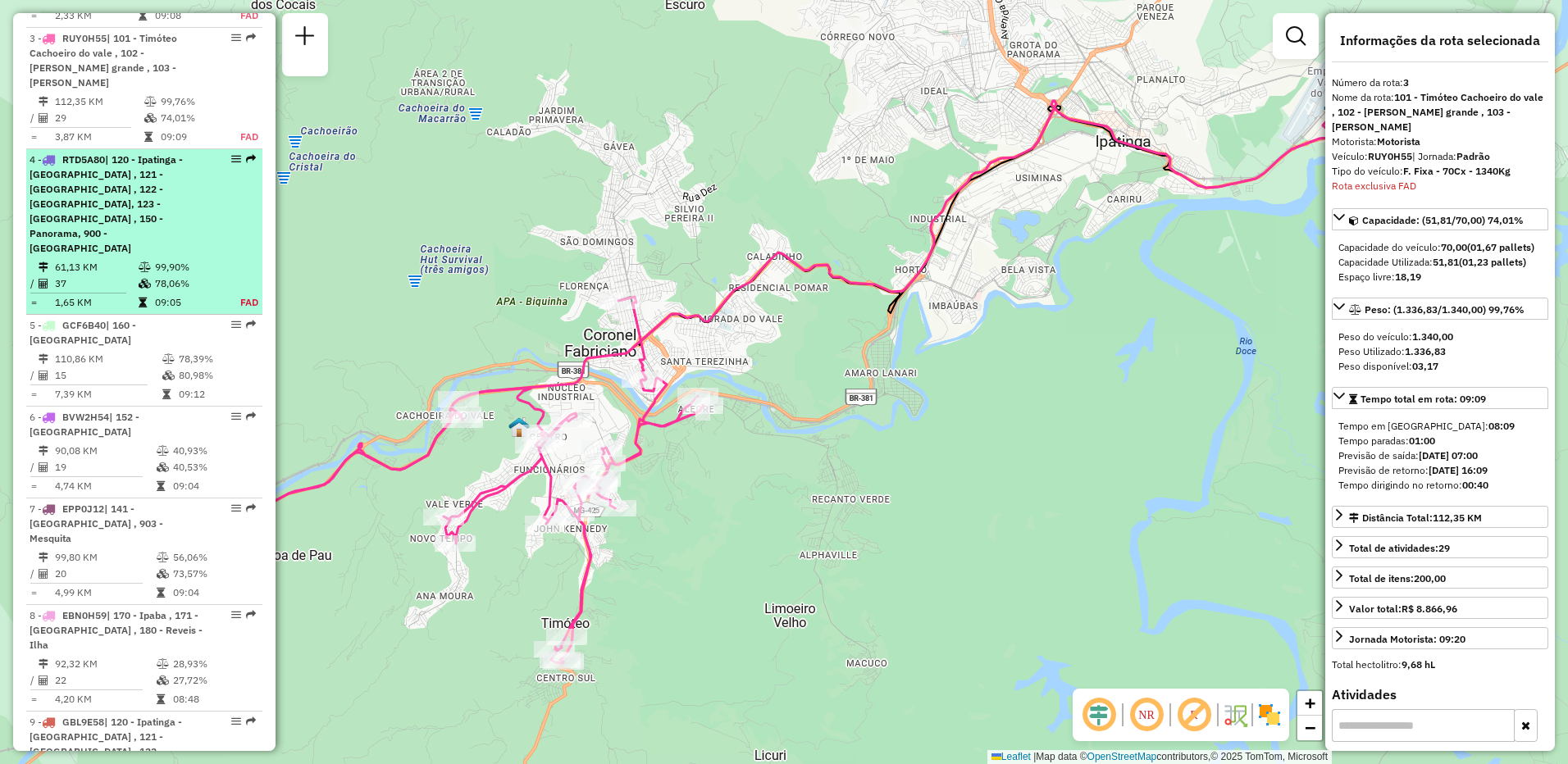
click at [105, 213] on div "4 - RTD5A80 | 120 - Ipatinga - [GEOGRAPHIC_DATA] , 121 - [GEOGRAPHIC_DATA] , 12…" at bounding box center [117, 204] width 174 height 104
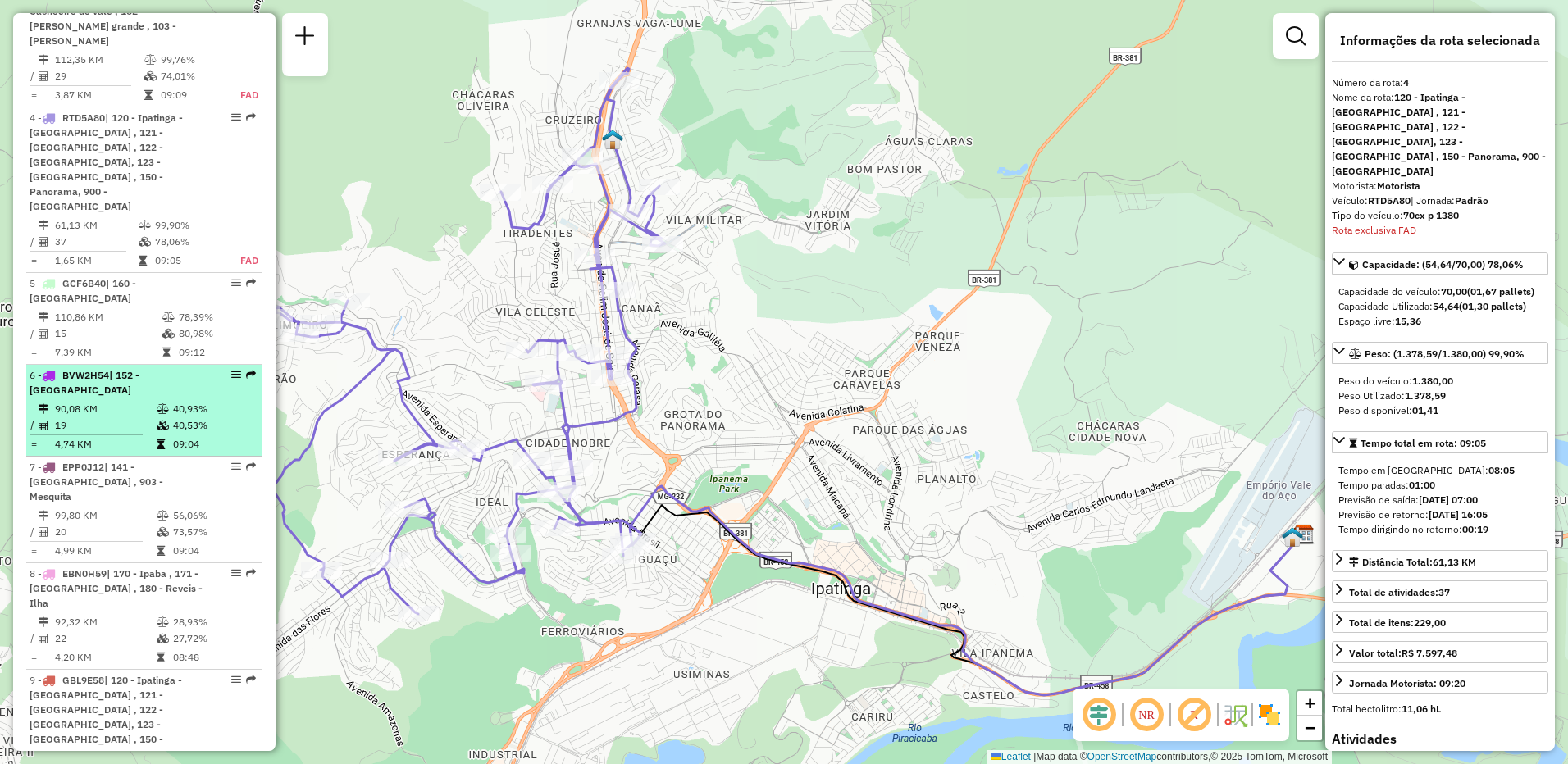
scroll to position [1022, 0]
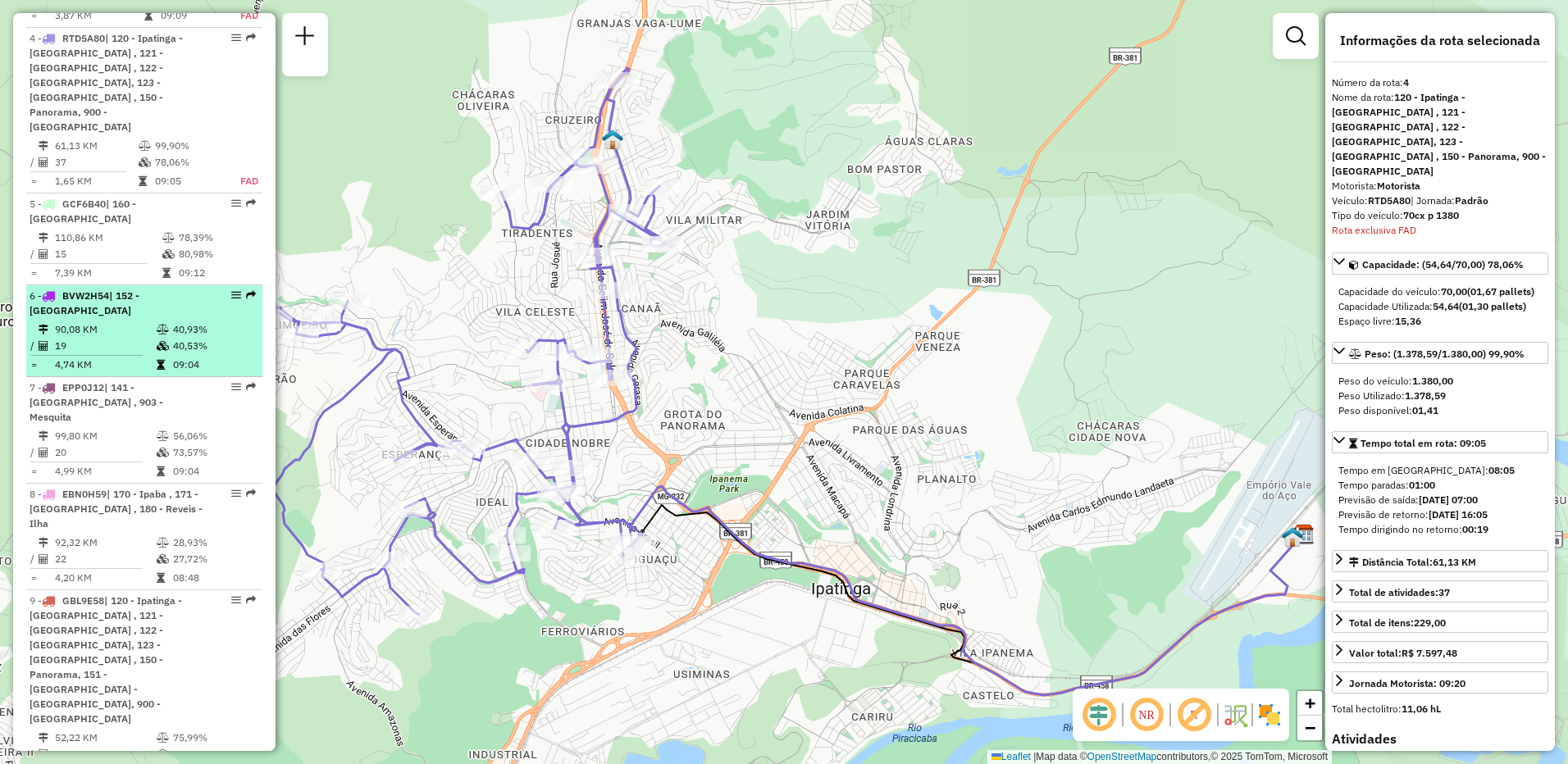
click at [107, 338] on td "19" at bounding box center [105, 346] width 102 height 17
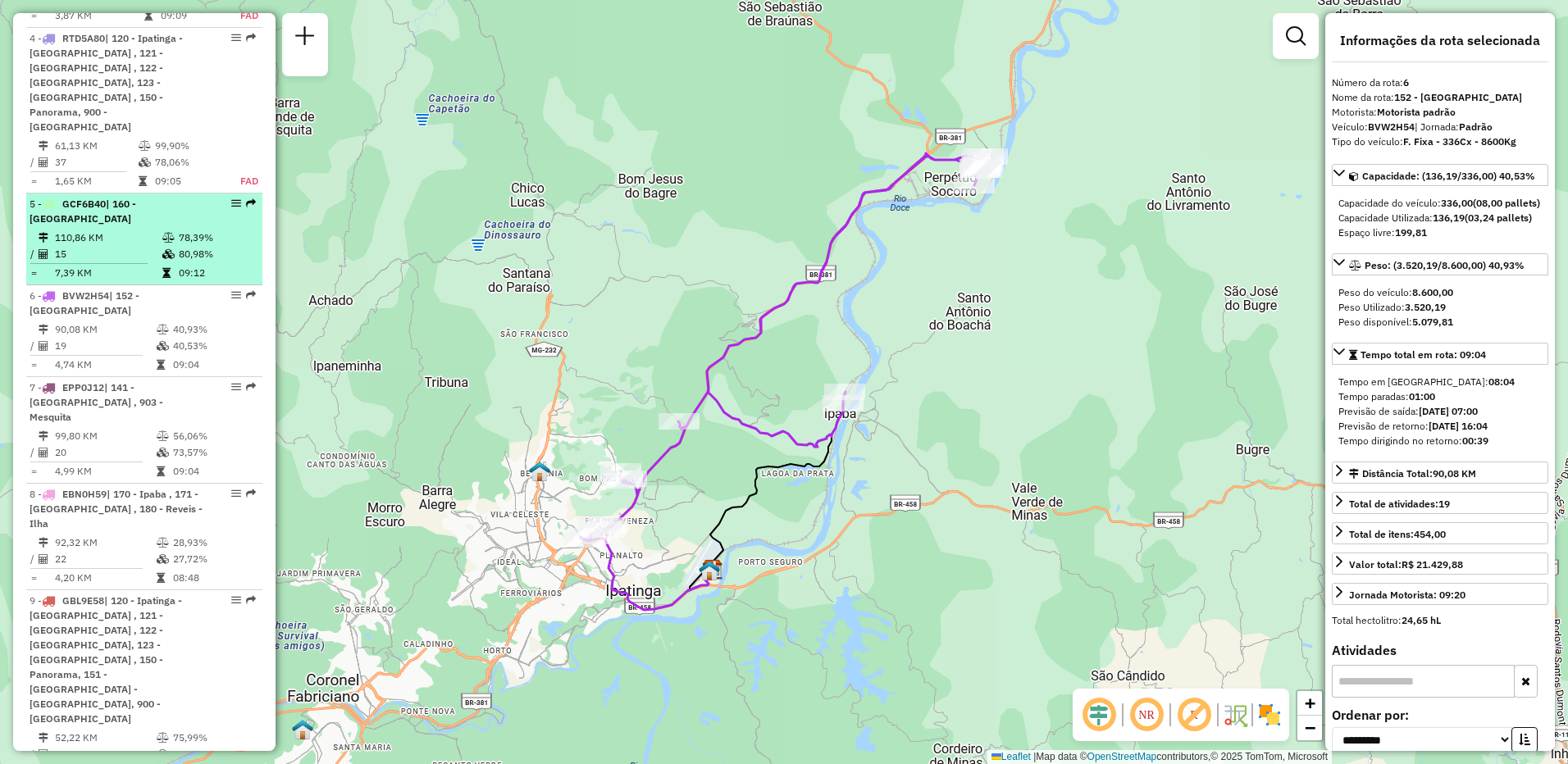
click at [99, 197] on span "GCF6B40" at bounding box center [84, 203] width 44 height 12
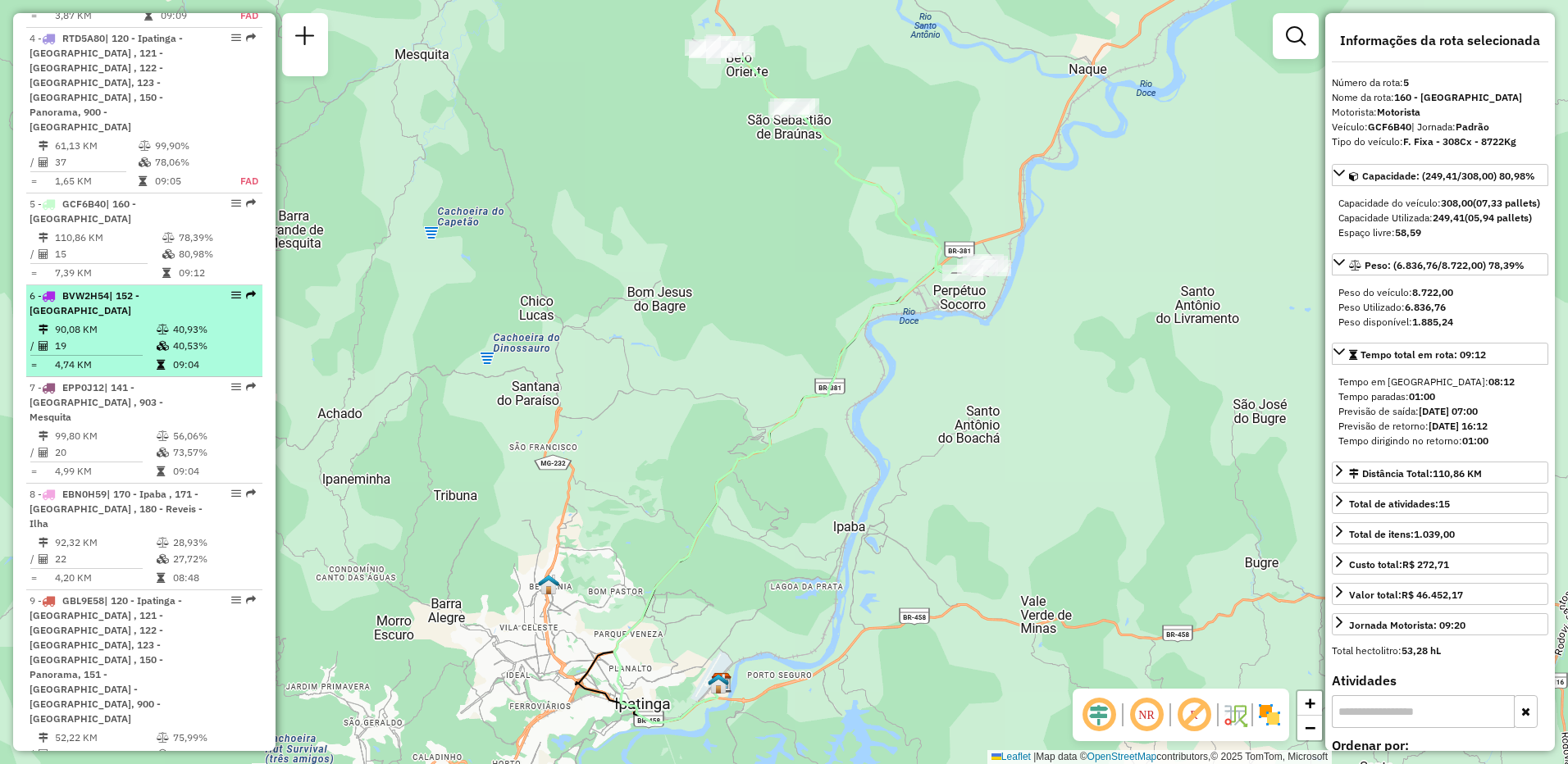
click at [97, 321] on td "90,08 KM" at bounding box center [105, 329] width 102 height 17
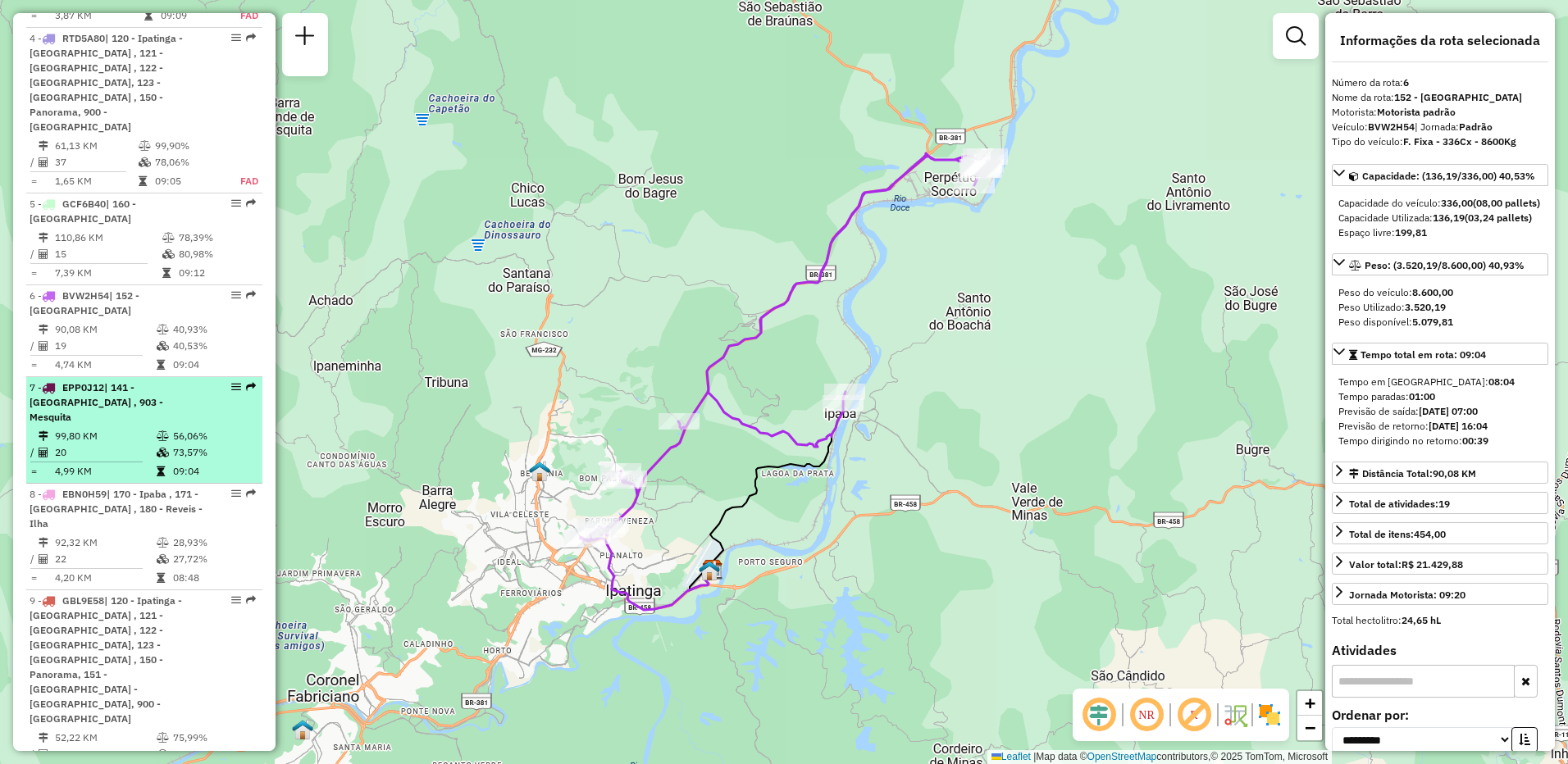
click at [71, 382] on span "| 141 - [GEOGRAPHIC_DATA] , 903 - Mesquita" at bounding box center [97, 403] width 133 height 42
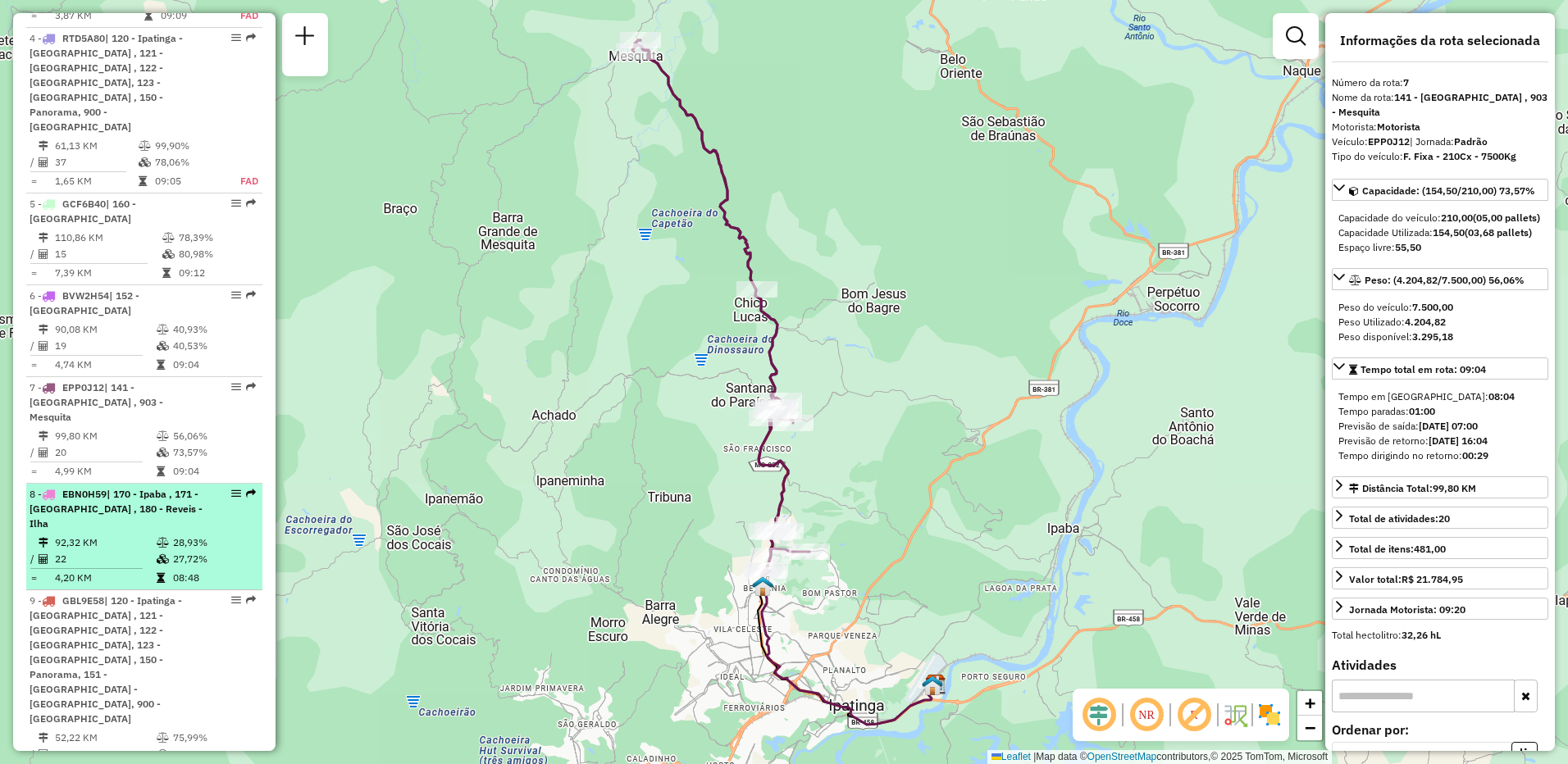
click at [99, 488] on span "| 170 - Ipaba , 171 - [GEOGRAPHIC_DATA] , 180 - Reveis - Ilha" at bounding box center [116, 509] width 173 height 42
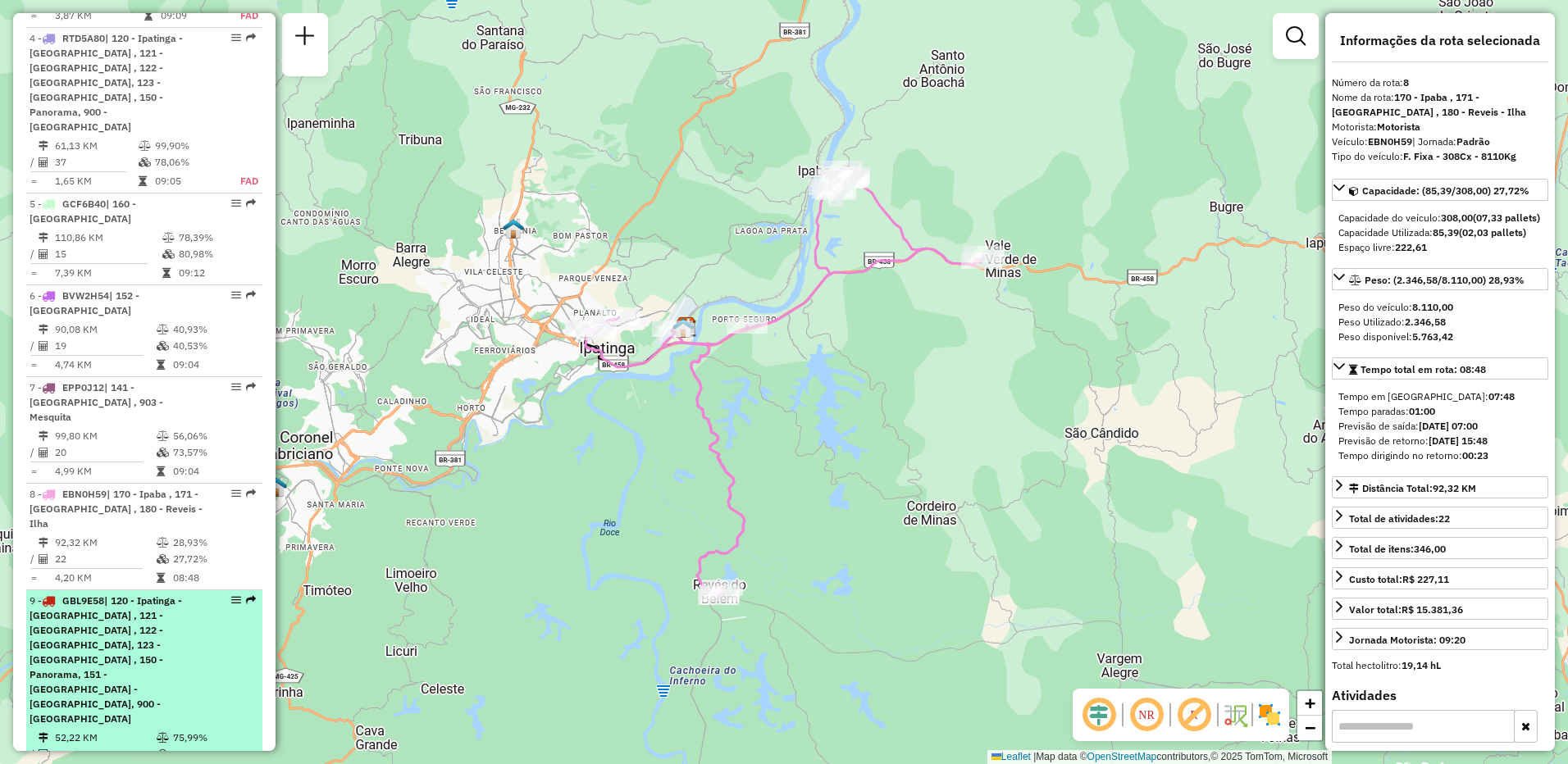
click at [101, 595] on span "| 120 - Ipatinga - [GEOGRAPHIC_DATA] , 121 - [GEOGRAPHIC_DATA] , 122 - [GEOGRAP…" at bounding box center [106, 660] width 153 height 131
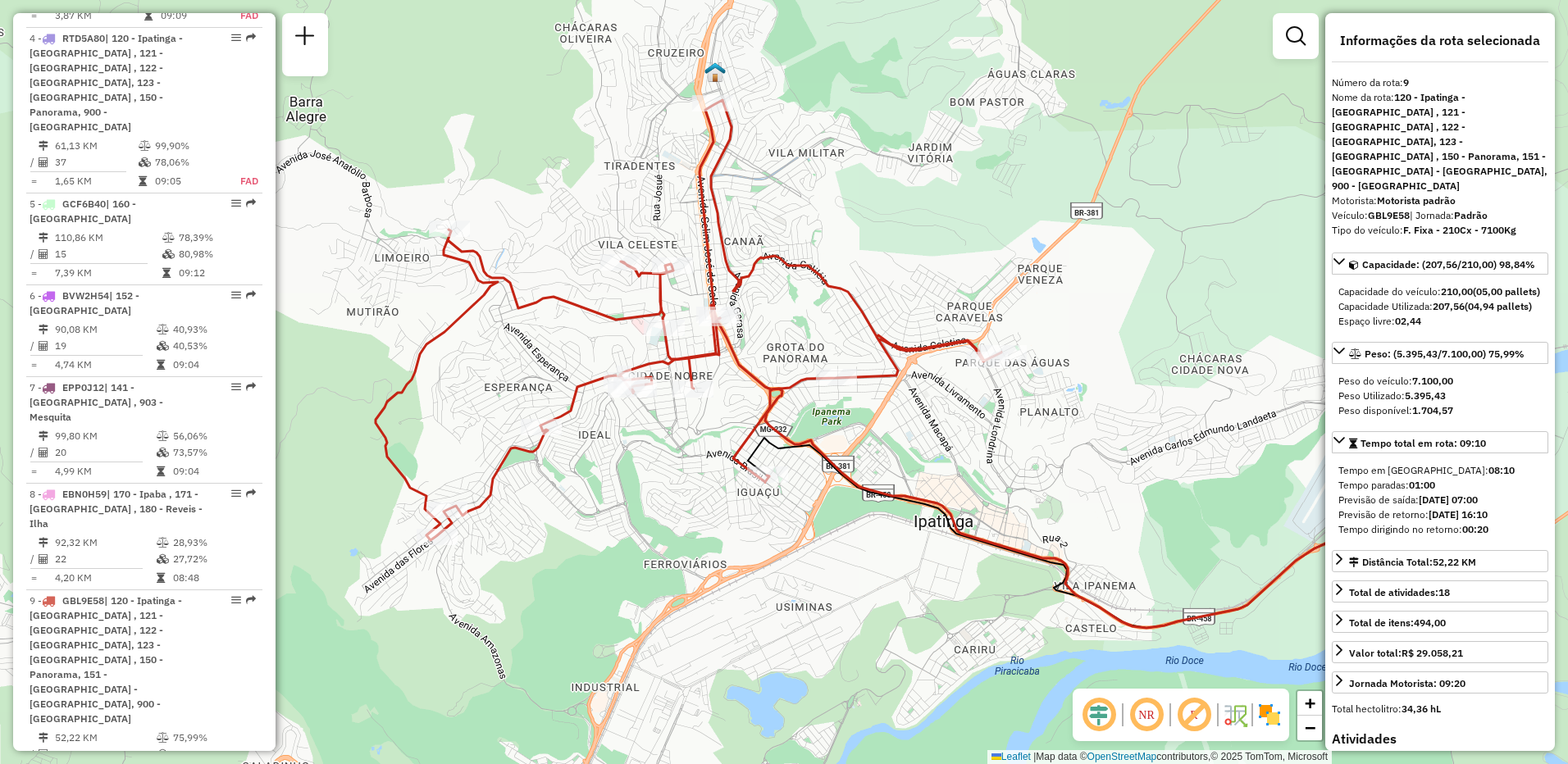
drag, startPoint x: 531, startPoint y: 491, endPoint x: 637, endPoint y: 473, distance: 107.5
click at [637, 473] on div "Janela de atendimento Grade de atendimento Capacidade Transportadoras Veículos …" at bounding box center [784, 382] width 1568 height 764
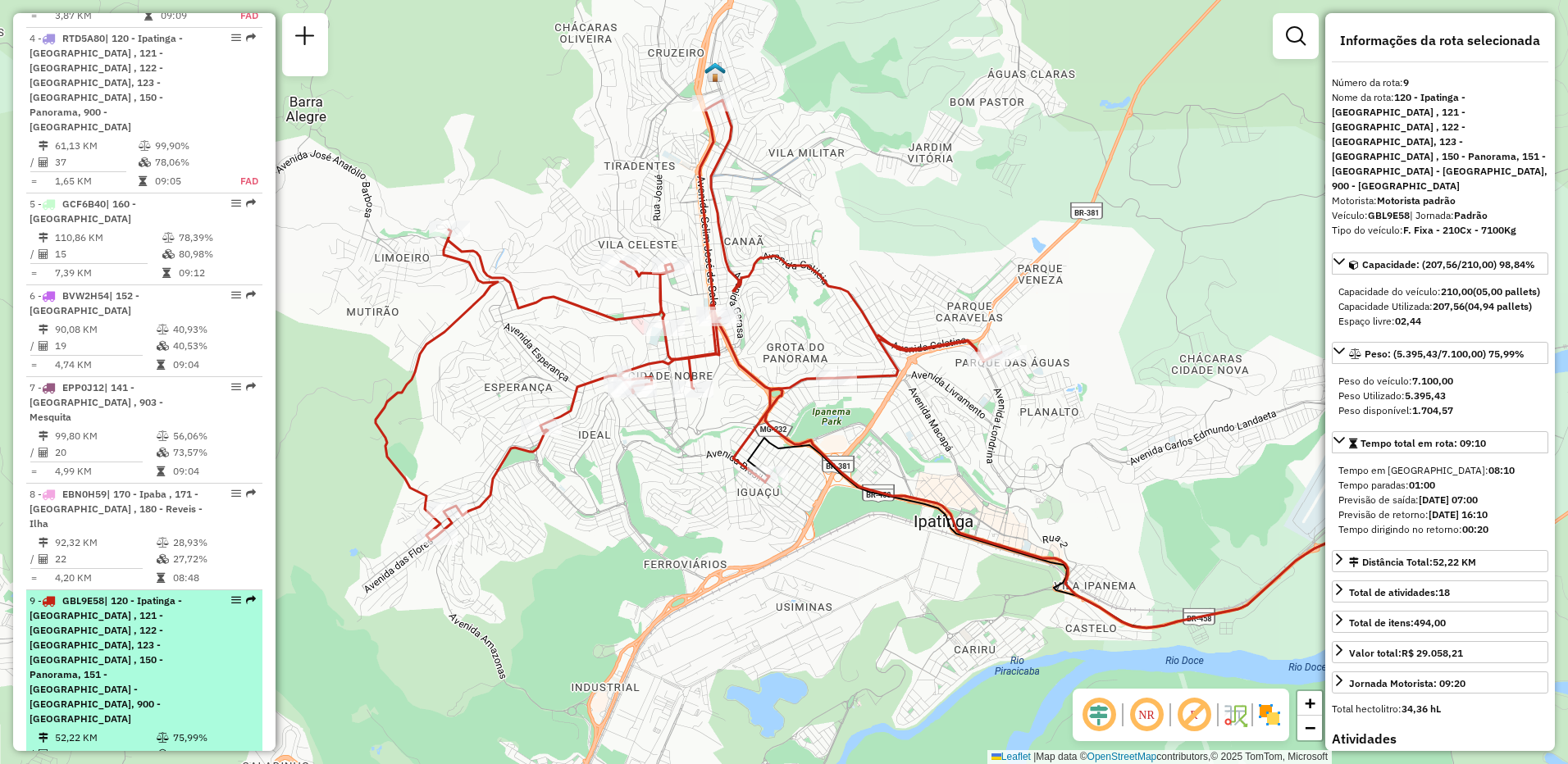
scroll to position [1103, 0]
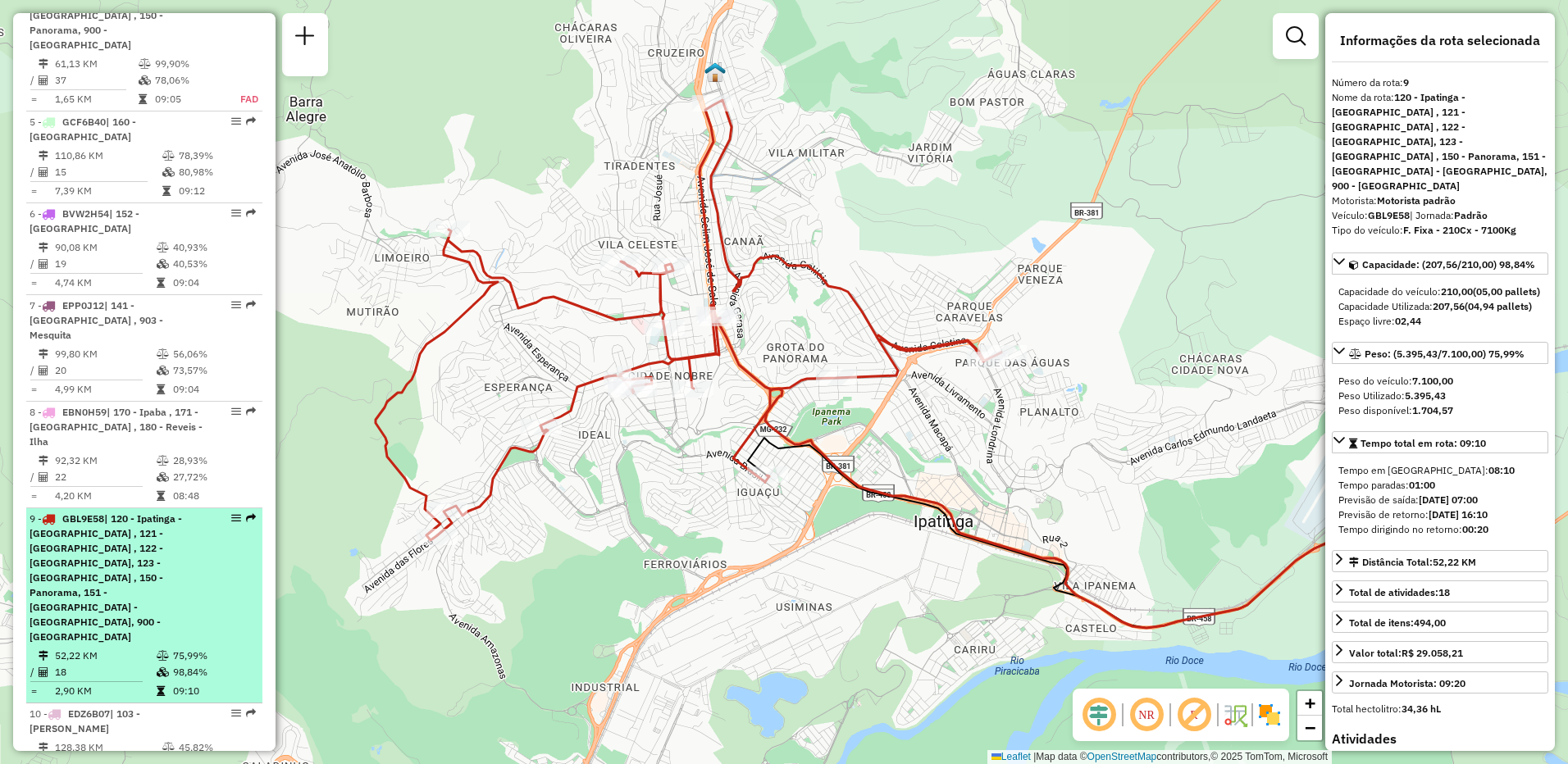
click at [126, 703] on li "10 - EDZ6B07 | 103 - Marlielia Jaguaraçu 128,38 KM 45,82% / 17 50,17% = 7,55 KM…" at bounding box center [144, 749] width 236 height 92
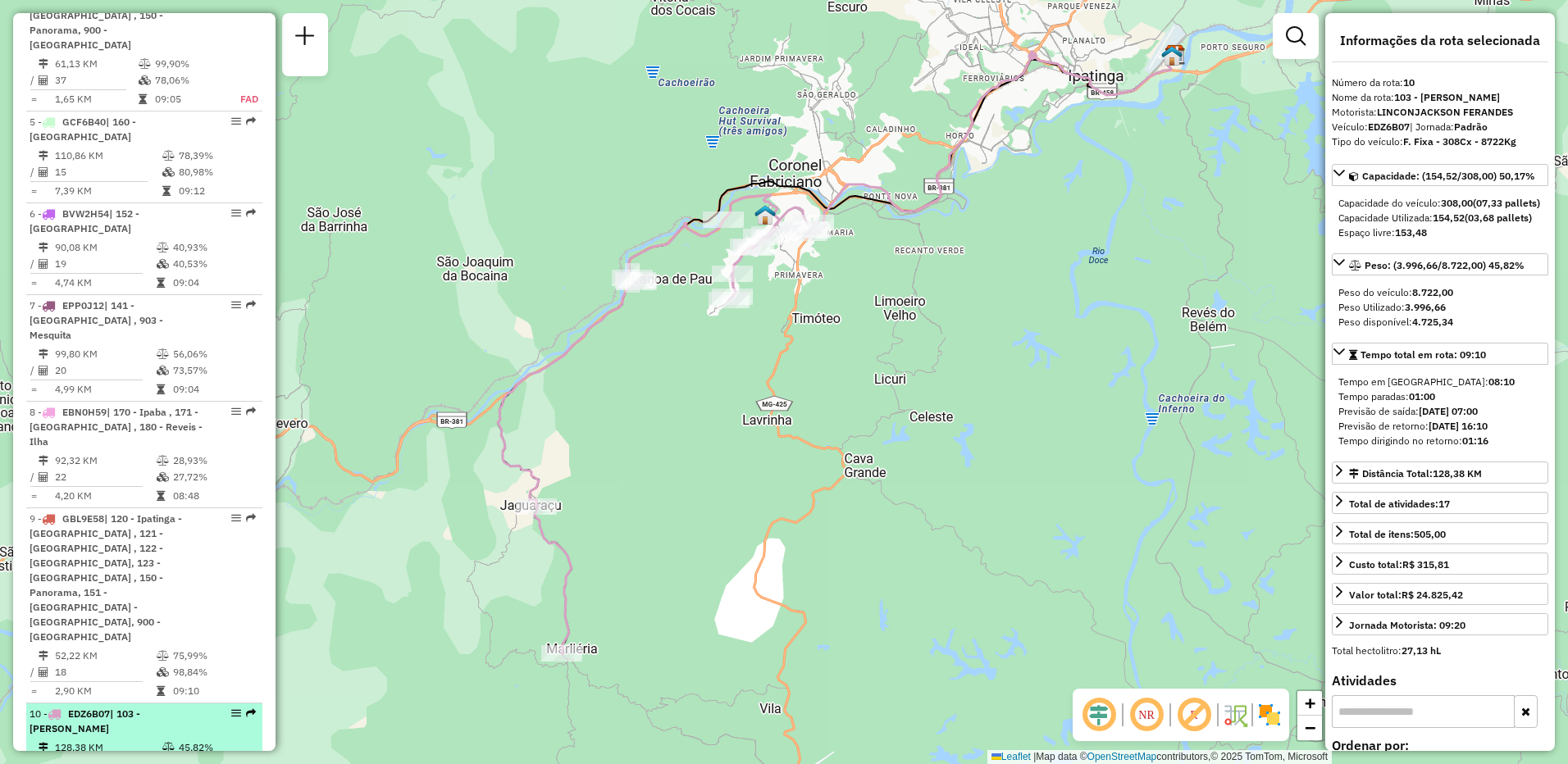
drag, startPoint x: 371, startPoint y: 593, endPoint x: 220, endPoint y: 621, distance: 153.6
click at [420, 567] on div "Janela de atendimento Grade de atendimento Capacidade Transportadoras Veículos …" at bounding box center [784, 382] width 1568 height 764
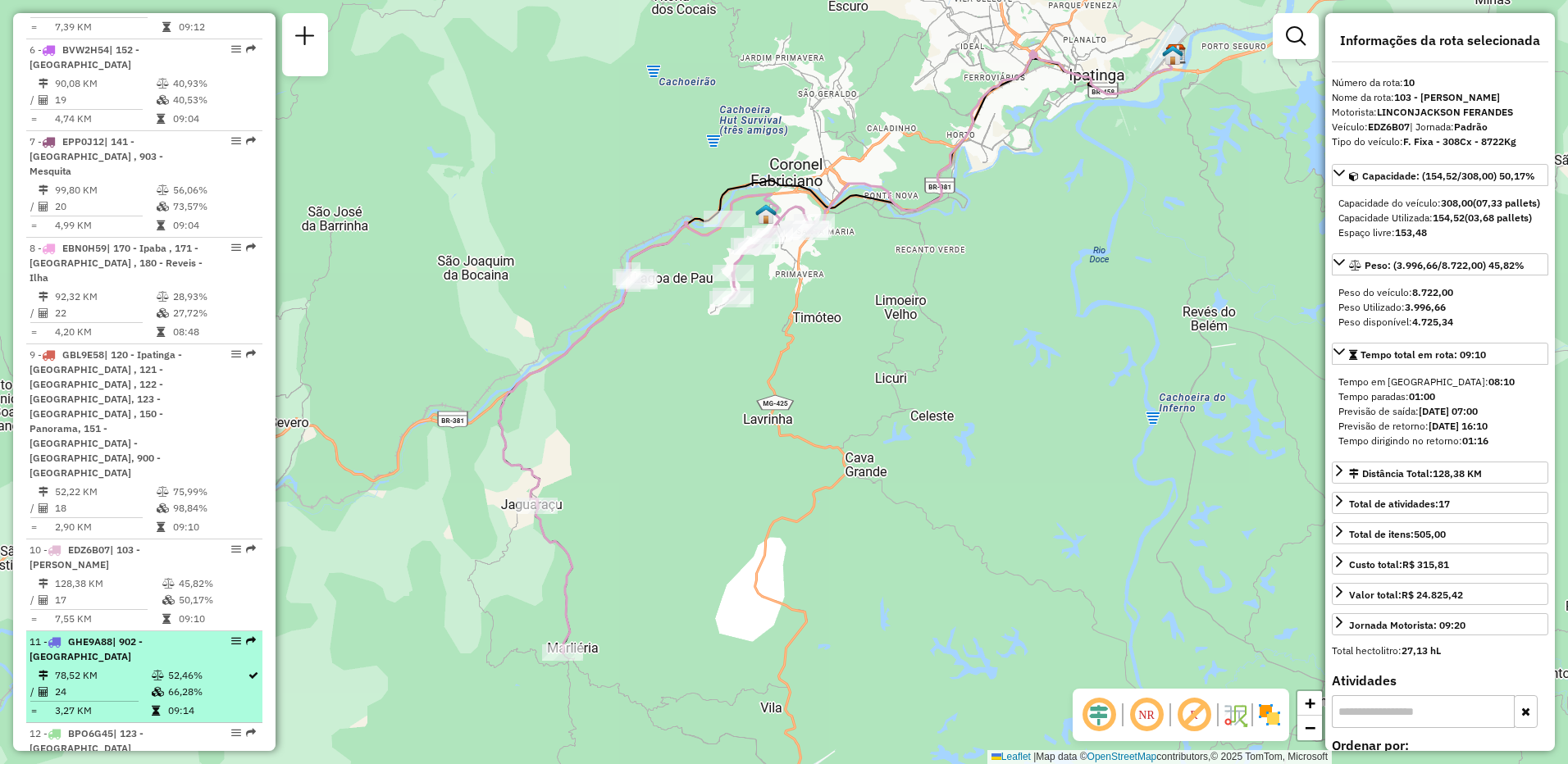
click at [168, 668] on td "52,46%" at bounding box center [207, 675] width 80 height 17
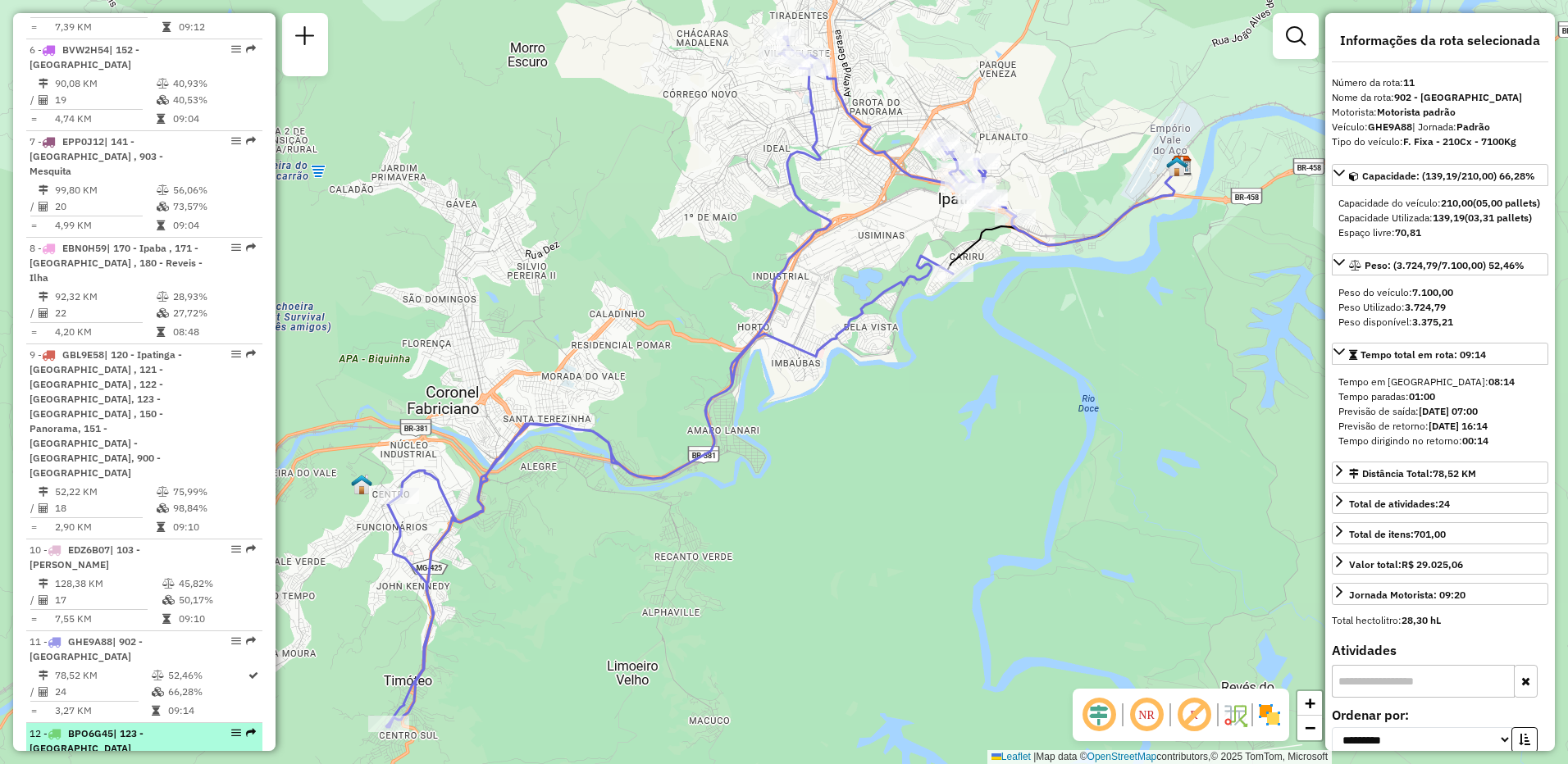
click at [125, 726] on div "12 - BPO6G45 | 123 - [GEOGRAPHIC_DATA]" at bounding box center [117, 741] width 174 height 30
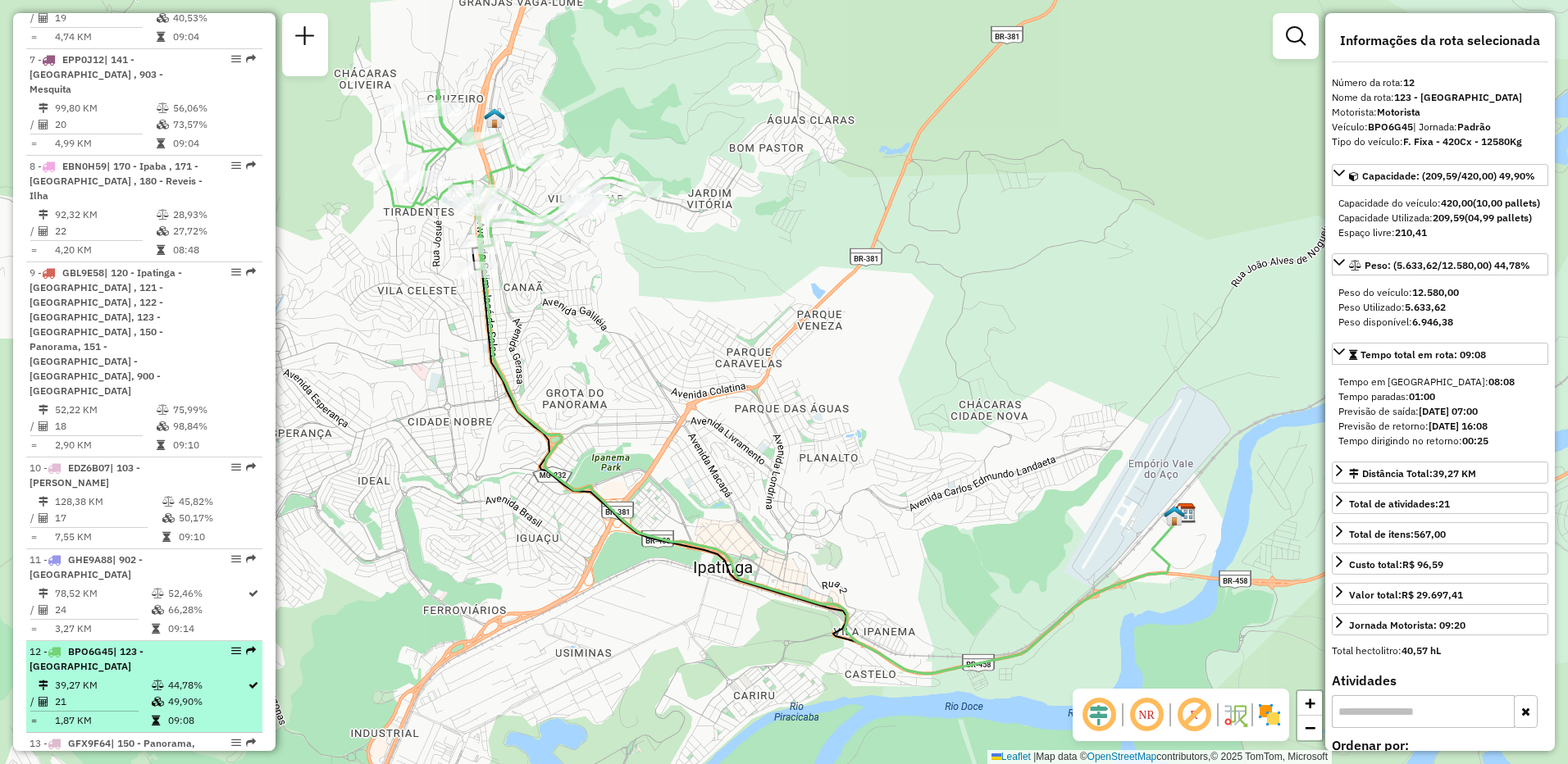
scroll to position [1432, 0]
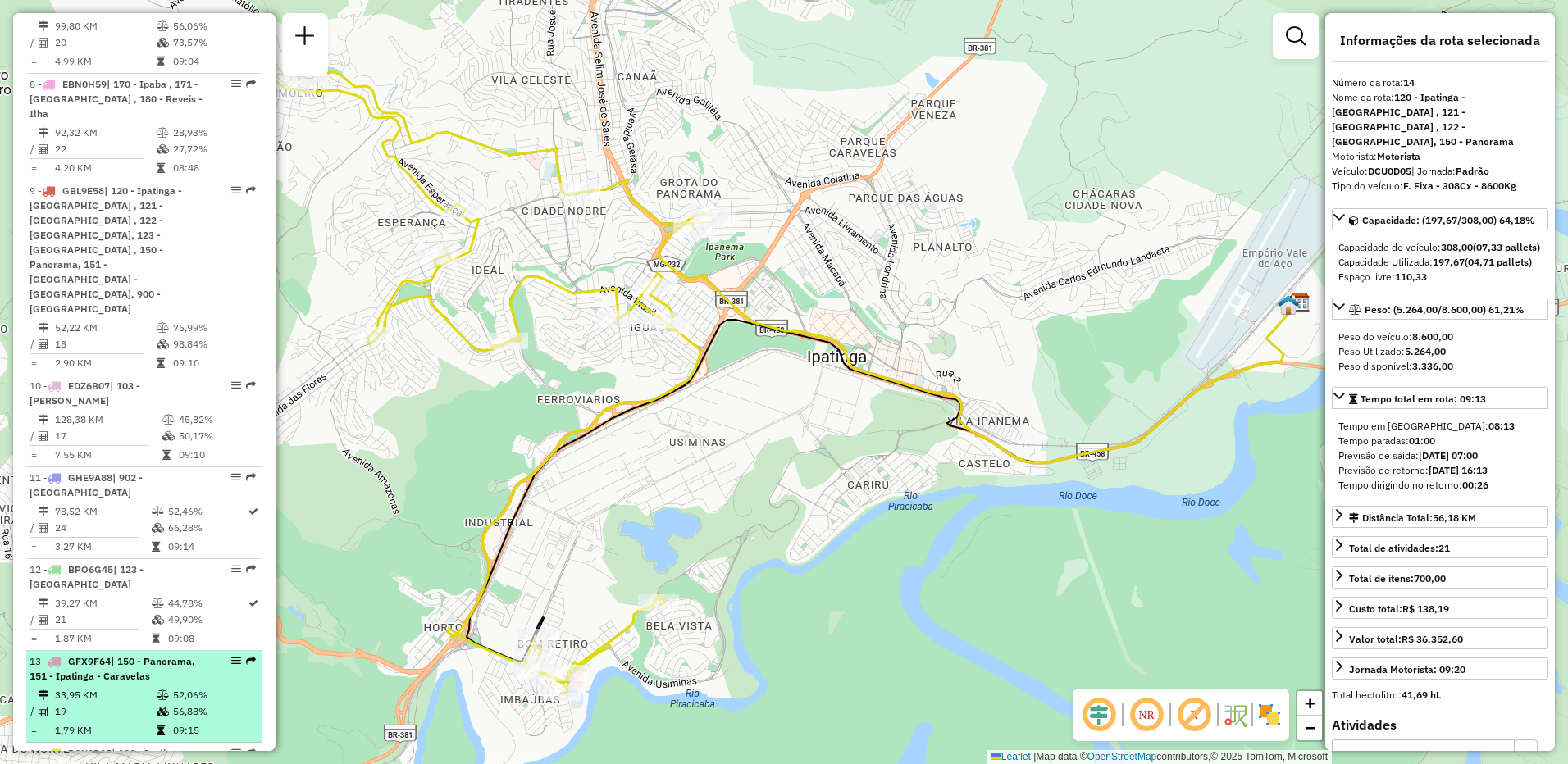
click at [125, 655] on span "| 150 - Panorama, 151 - Ipatinga - Caravelas" at bounding box center [112, 668] width 166 height 27
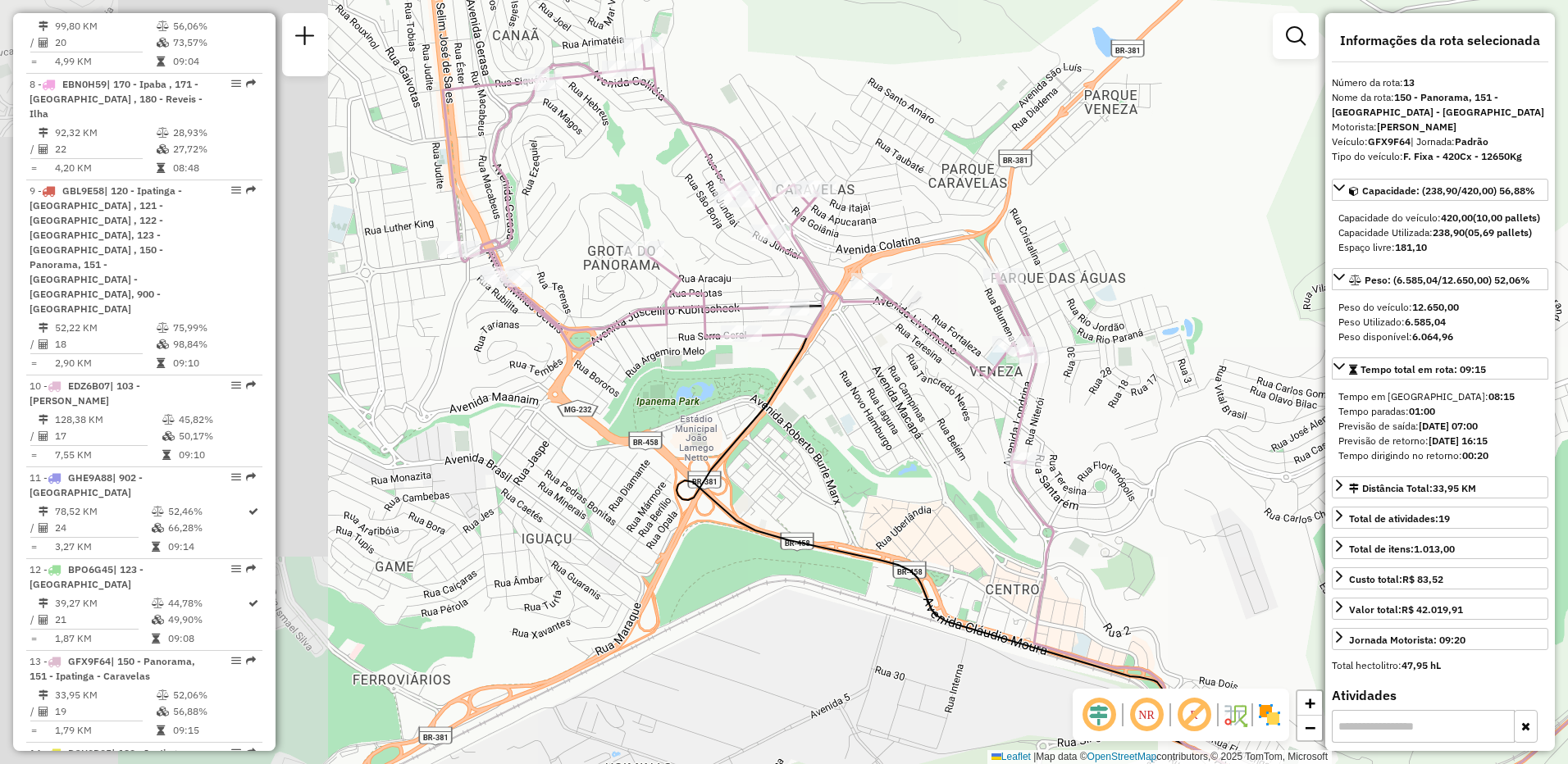
drag, startPoint x: 575, startPoint y: 483, endPoint x: 784, endPoint y: 521, distance: 212.4
click at [934, 528] on div "Janela de atendimento Grade de atendimento Capacidade Transportadoras Veículos …" at bounding box center [784, 382] width 1568 height 764
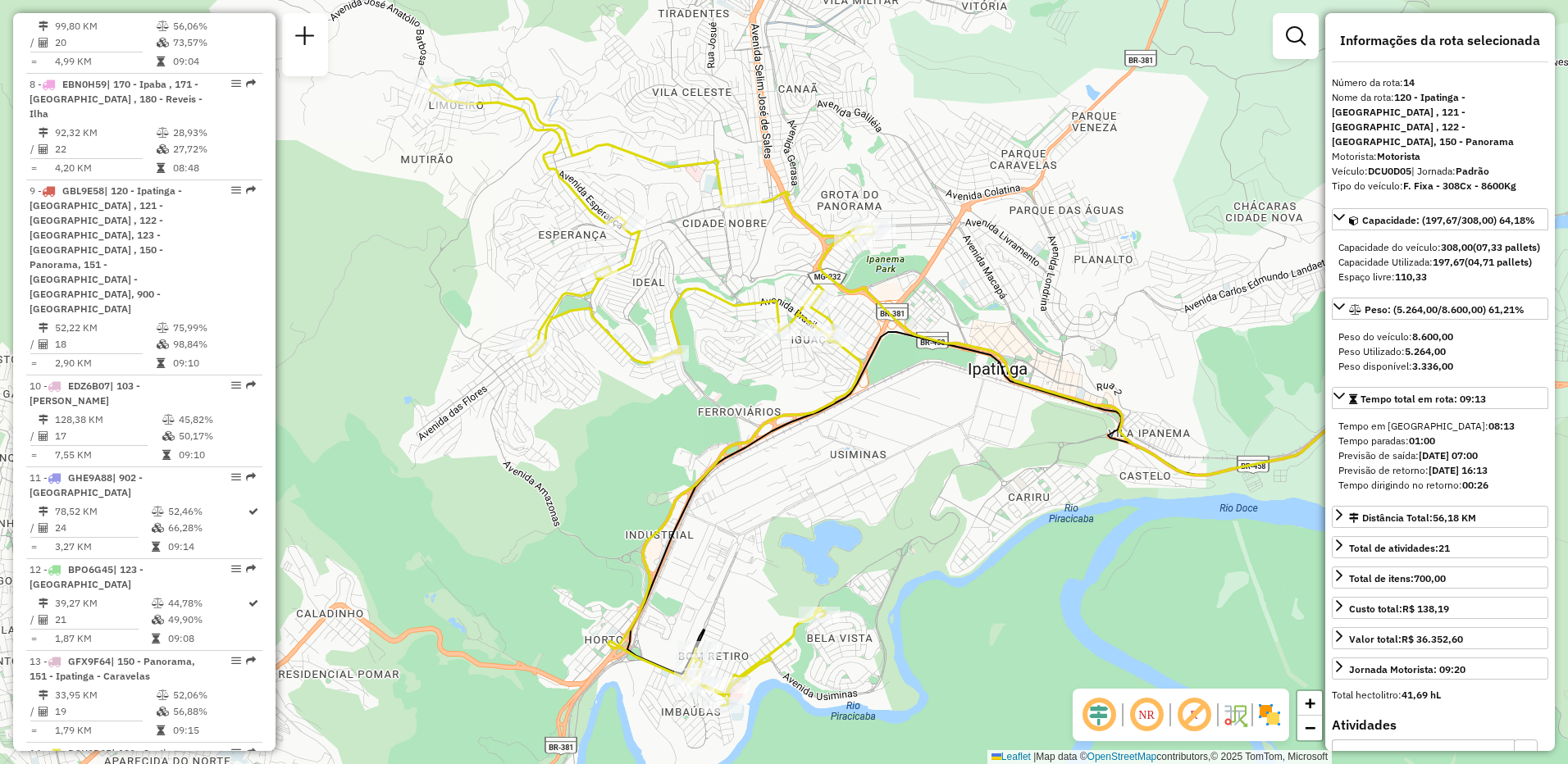
drag, startPoint x: 393, startPoint y: 475, endPoint x: 547, endPoint y: 487, distance: 154.5
click at [547, 487] on div "Janela de atendimento Grade de atendimento Capacidade Transportadoras Veículos …" at bounding box center [784, 382] width 1568 height 764
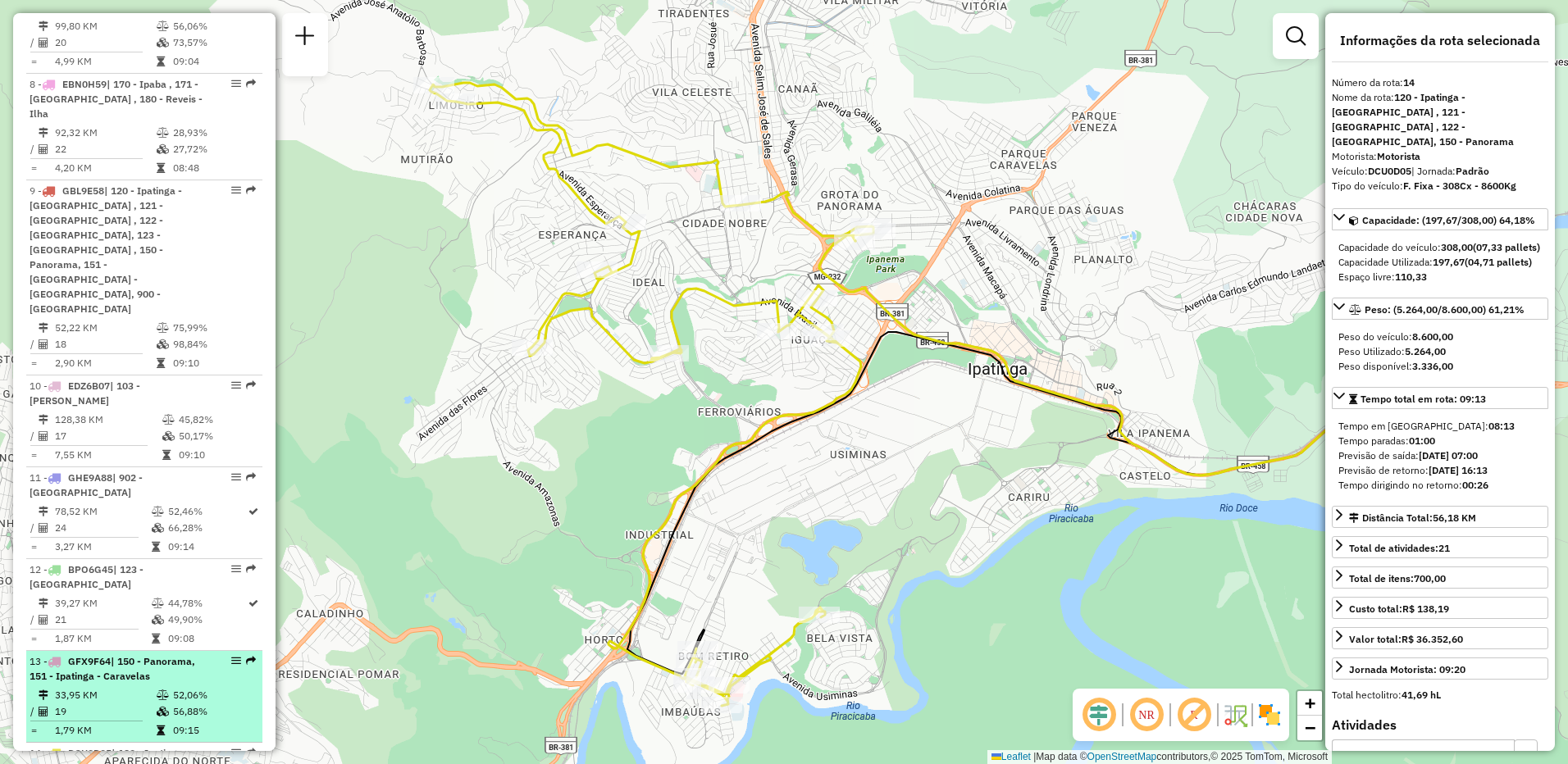
scroll to position [1596, 0]
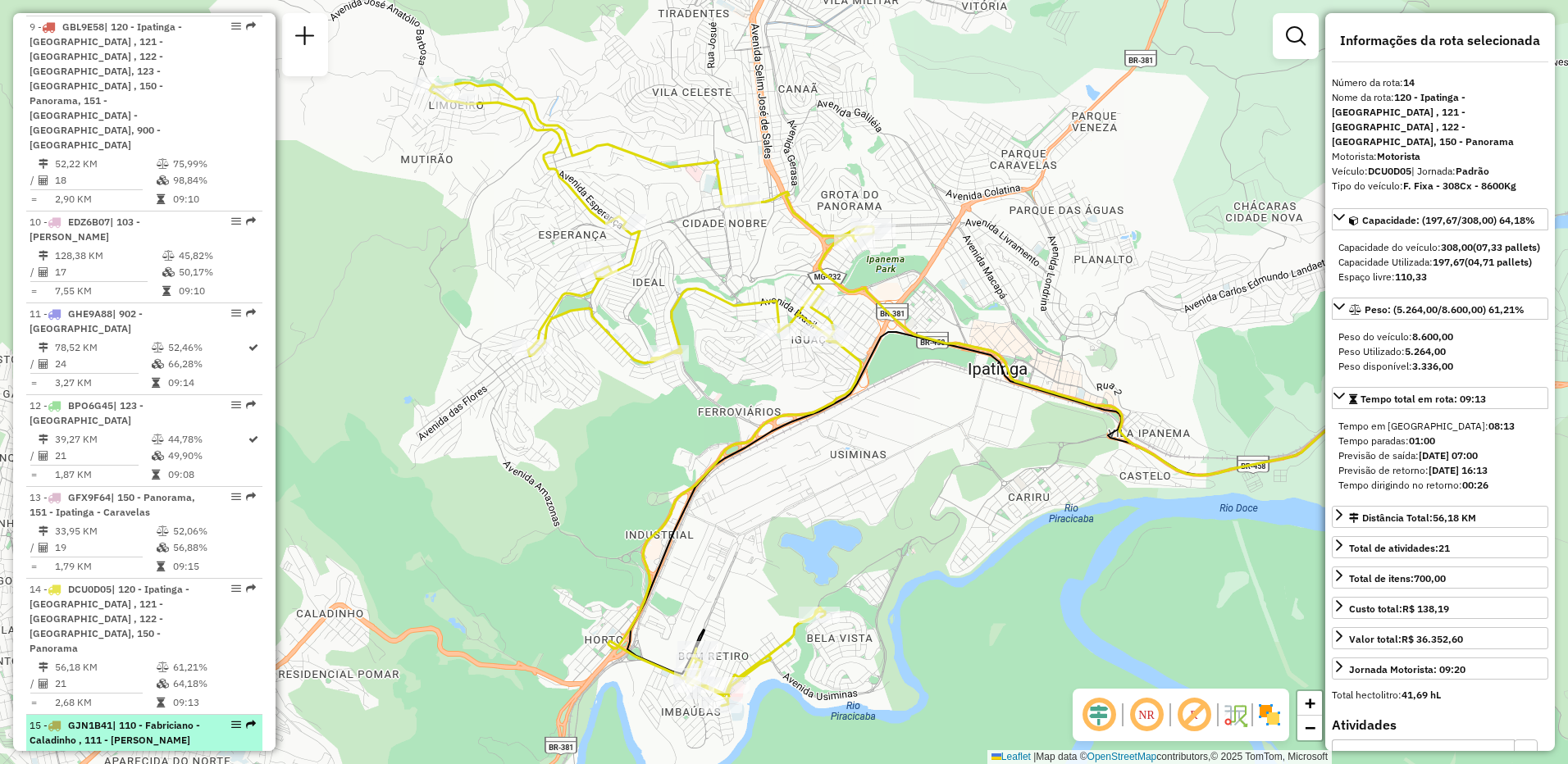
click at [135, 719] on span "| 110 - Fabriciano - Caladinho , 111 - [PERSON_NAME]" at bounding box center [115, 732] width 170 height 27
